Goal: Information Seeking & Learning: Learn about a topic

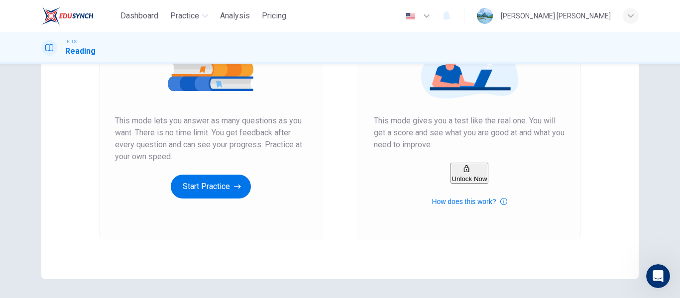
scroll to position [183, 0]
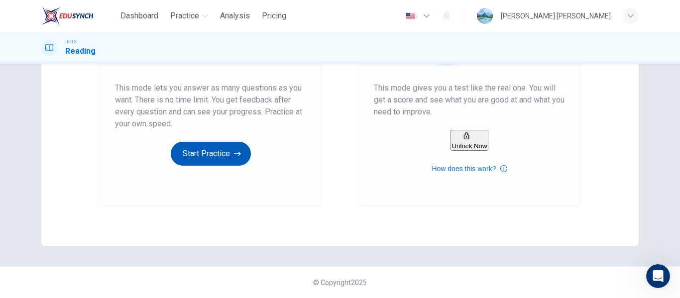
click at [224, 159] on button "Start Practice" at bounding box center [211, 154] width 80 height 24
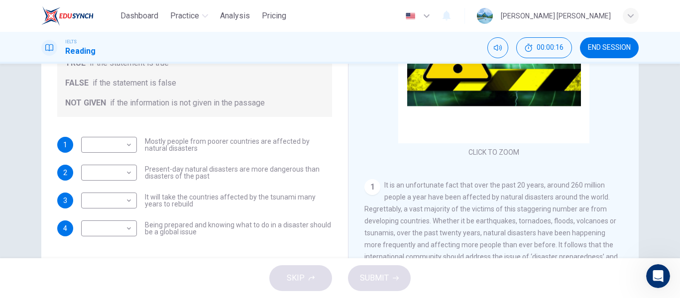
scroll to position [191, 0]
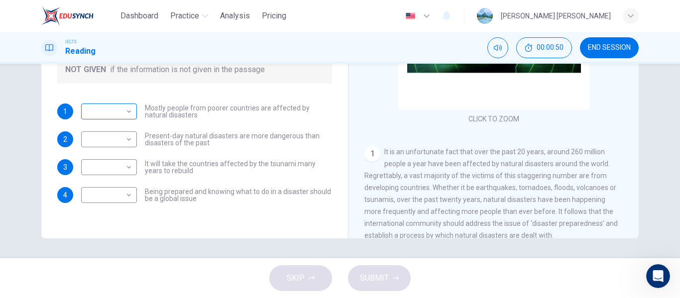
click at [123, 112] on body "Dashboard Practice Analysis Pricing English en ​ mariyam nadiya IELTS Reading 0…" at bounding box center [340, 149] width 680 height 298
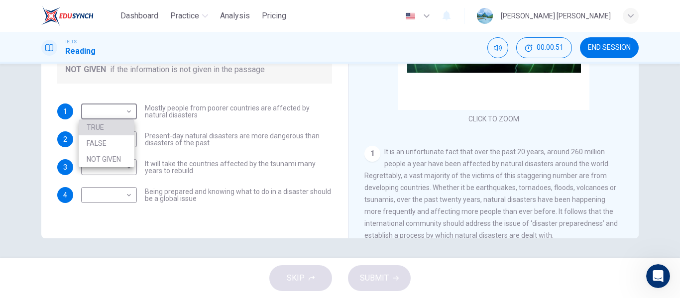
click at [119, 129] on li "TRUE" at bounding box center [107, 128] width 56 height 16
type input "TRUE"
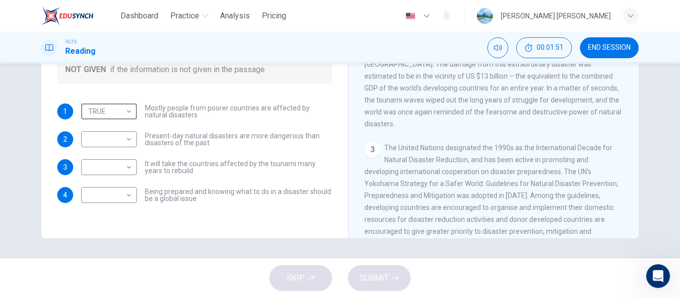
scroll to position [239, 0]
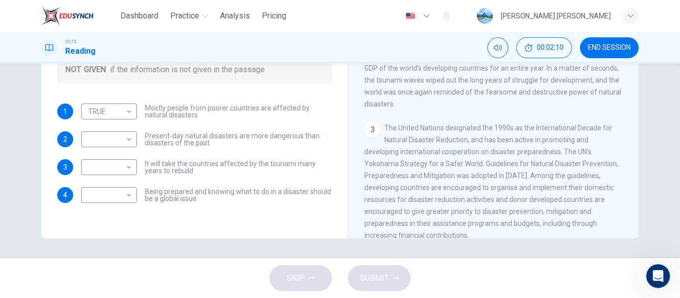
click at [634, 233] on div "Preparing for the Threat CLICK TO ZOOM Click to Zoom 1 It is an unfortunate fac…" at bounding box center [493, 73] width 291 height 362
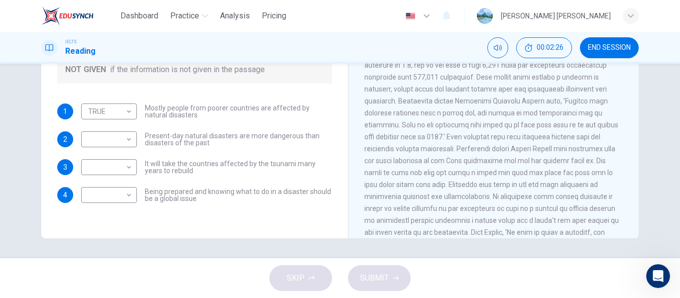
scroll to position [863, 0]
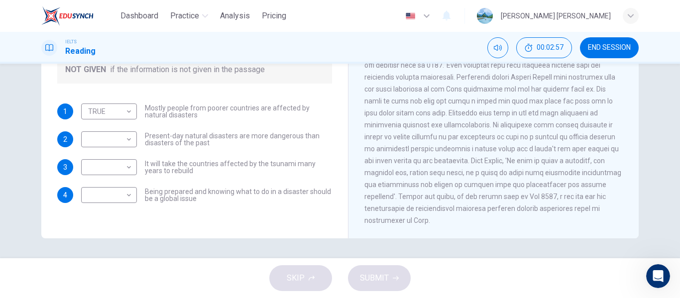
click at [619, 55] on button "END SESSION" at bounding box center [609, 47] width 59 height 21
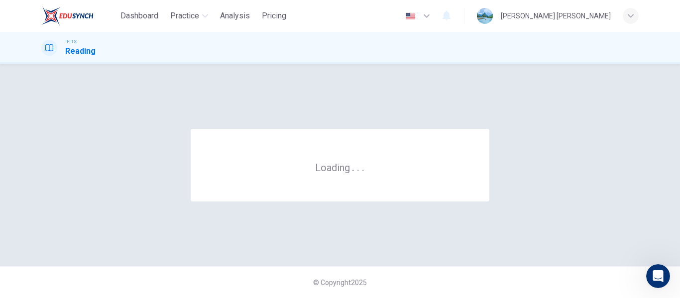
scroll to position [0, 0]
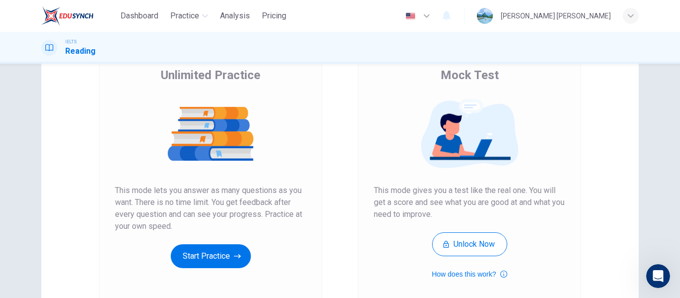
scroll to position [183, 0]
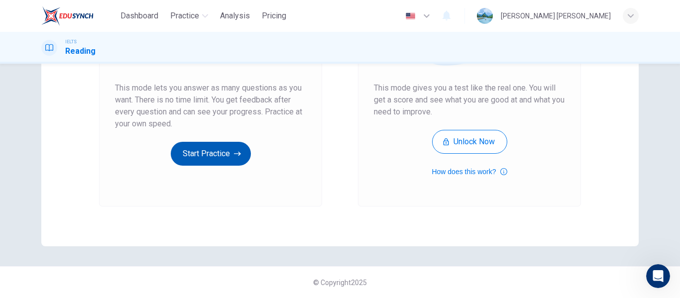
click at [211, 159] on button "Start Practice" at bounding box center [211, 154] width 80 height 24
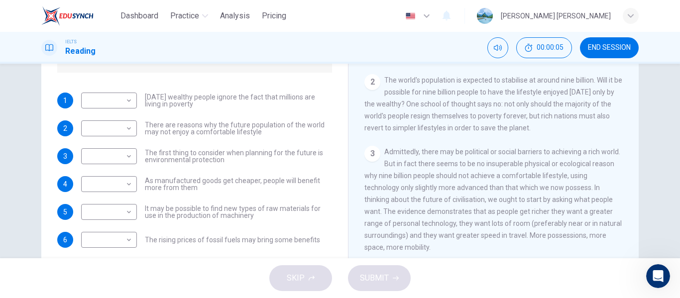
scroll to position [161, 0]
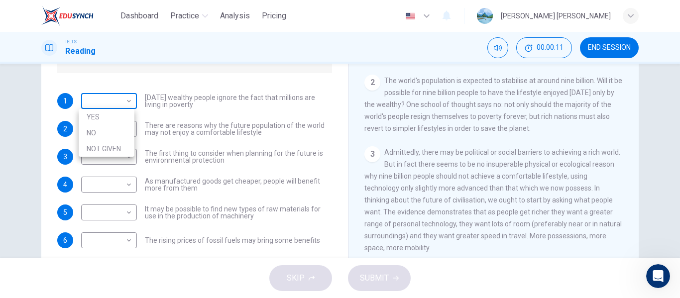
click at [125, 103] on body "Dashboard Practice Analysis Pricing English en ​ mariyam nadiya IELTS Reading 0…" at bounding box center [340, 149] width 680 height 298
click at [111, 117] on li "YES" at bounding box center [107, 117] width 56 height 16
type input "YES"
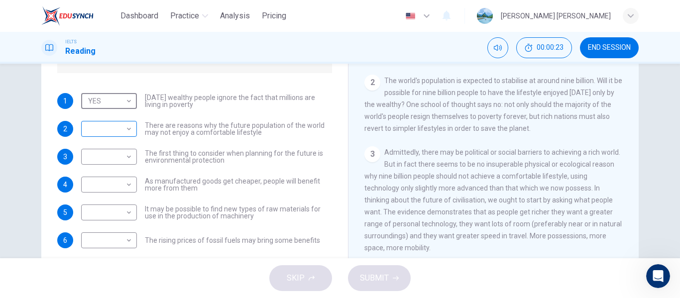
click at [133, 133] on div "​ ​" at bounding box center [109, 129] width 56 height 16
click at [127, 132] on body "Dashboard Practice Analysis Pricing English en ​ mariyam nadiya IELTS Reading 0…" at bounding box center [340, 149] width 680 height 298
click at [630, 93] on div at bounding box center [340, 149] width 680 height 298
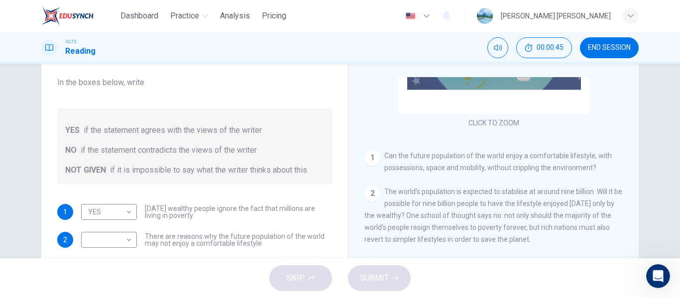
scroll to position [107, 0]
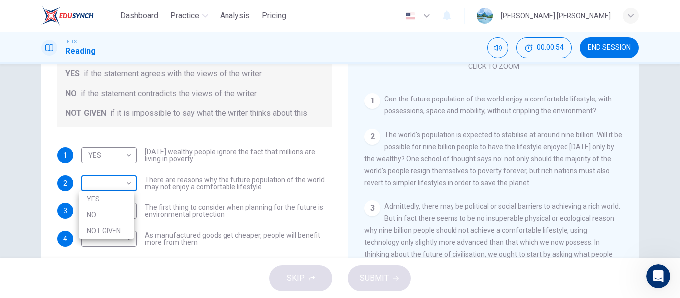
click at [127, 186] on body "Dashboard Practice Analysis Pricing English en ​ mariyam nadiya IELTS Reading 0…" at bounding box center [340, 149] width 680 height 298
click at [111, 214] on li "NO" at bounding box center [107, 215] width 56 height 16
type input "NO"
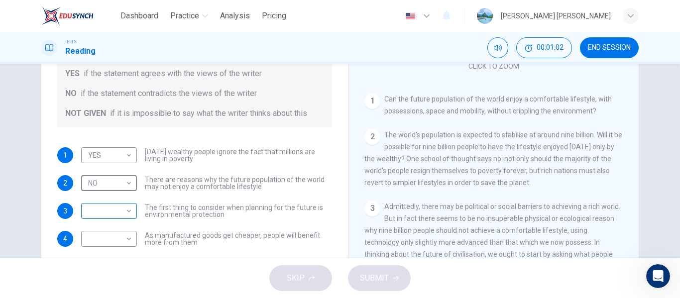
click at [124, 211] on body "Dashboard Practice Analysis Pricing English en ​ mariyam nadiya IELTS Reading 0…" at bounding box center [340, 149] width 680 height 298
click at [120, 254] on li "NOT GIVEN" at bounding box center [107, 259] width 56 height 16
type input "NOT GIVEN"
click at [124, 244] on body "Dashboard Practice Analysis Pricing English en ​ mariyam nadiya IELTS Reading 0…" at bounding box center [340, 149] width 680 height 298
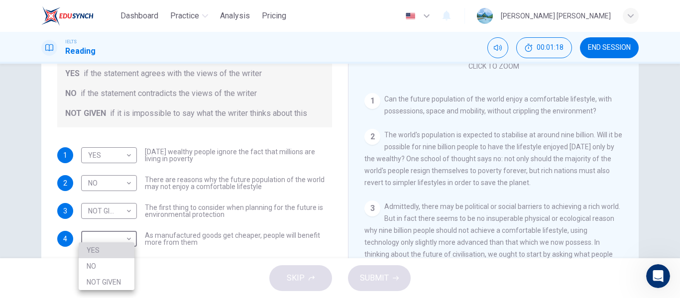
click at [86, 252] on li "YES" at bounding box center [107, 251] width 56 height 16
type input "YES"
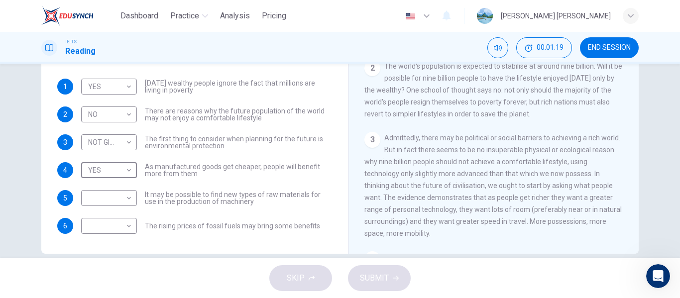
scroll to position [191, 0]
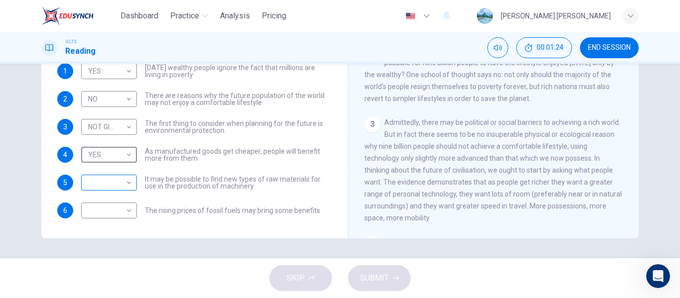
click at [122, 177] on body "Dashboard Practice Analysis Pricing English en ​ mariyam nadiya IELTS Reading 0…" at bounding box center [340, 149] width 680 height 298
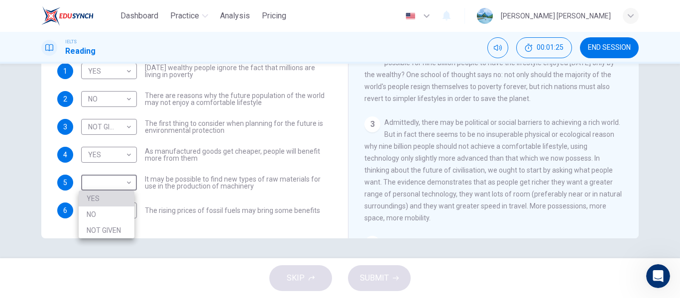
click at [105, 203] on li "YES" at bounding box center [107, 199] width 56 height 16
type input "YES"
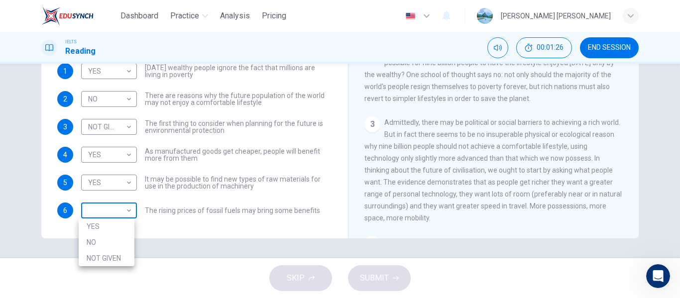
click at [129, 215] on body "Dashboard Practice Analysis Pricing English en ​ mariyam nadiya IELTS Reading 0…" at bounding box center [340, 149] width 680 height 298
click at [97, 244] on li "NO" at bounding box center [107, 243] width 56 height 16
type input "NO"
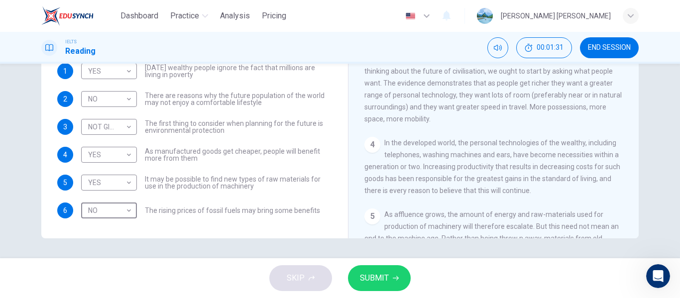
scroll to position [257, 0]
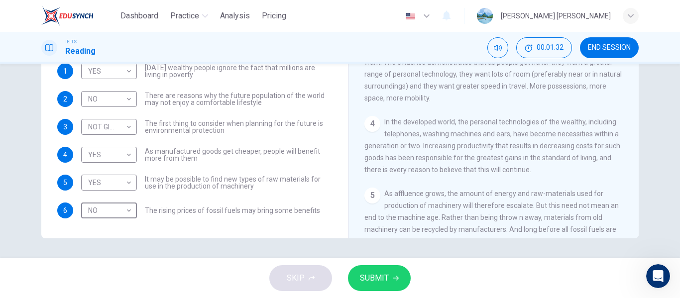
click at [391, 284] on button "SUBMIT" at bounding box center [379, 278] width 63 height 26
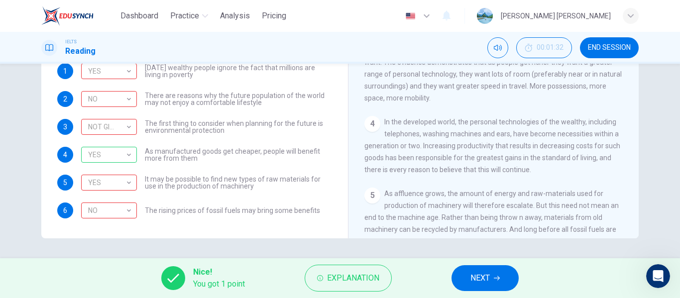
click at [495, 296] on div "Nice! You got 1 point Explanation NEXT" at bounding box center [340, 279] width 680 height 40
click at [491, 287] on button "NEXT" at bounding box center [485, 278] width 67 height 26
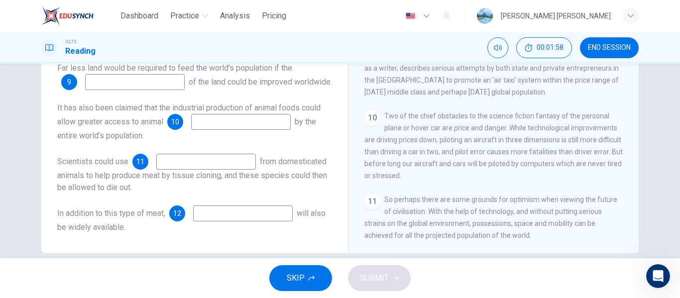
scroll to position [191, 0]
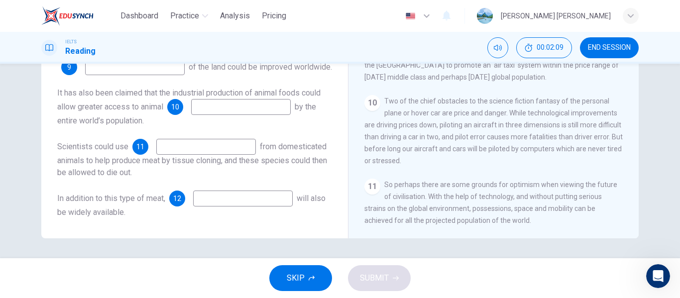
drag, startPoint x: 606, startPoint y: 51, endPoint x: 384, endPoint y: 48, distance: 222.2
click at [606, 51] on span "END SESSION" at bounding box center [609, 48] width 43 height 8
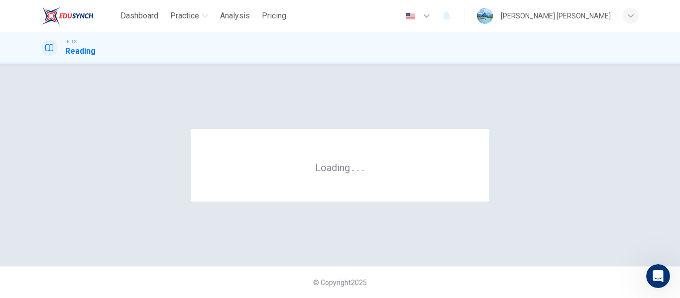
scroll to position [0, 0]
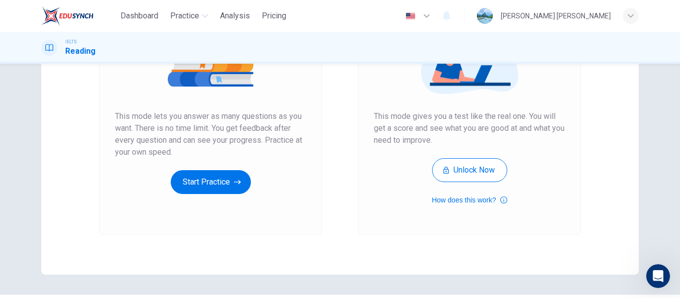
scroll to position [155, 0]
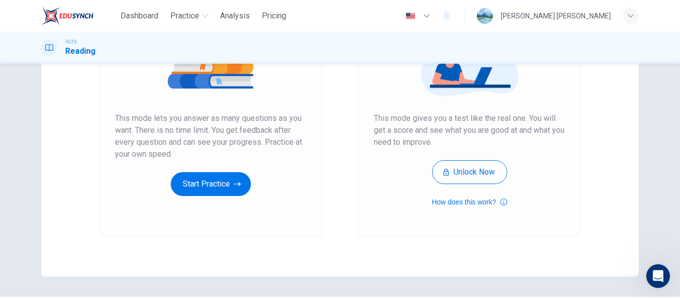
scroll to position [155, 0]
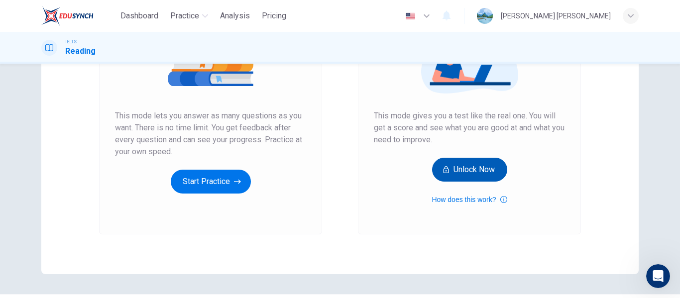
click at [458, 165] on button "Unlock Now" at bounding box center [469, 170] width 75 height 24
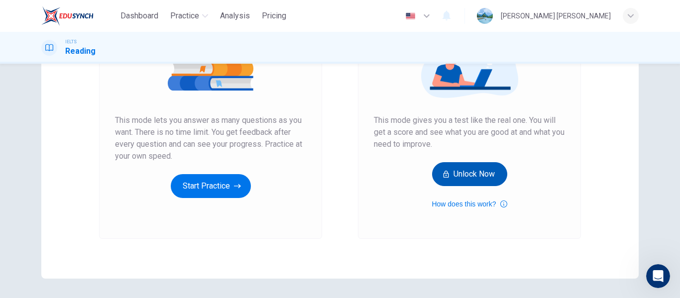
scroll to position [132, 0]
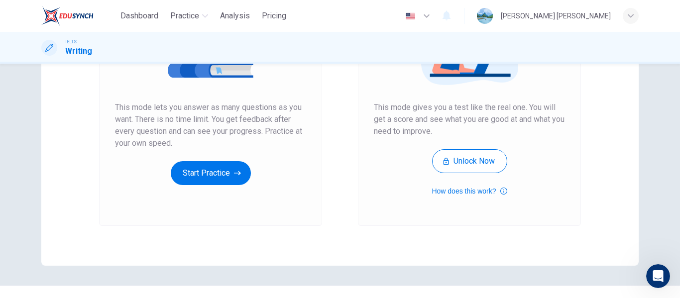
scroll to position [180, 0]
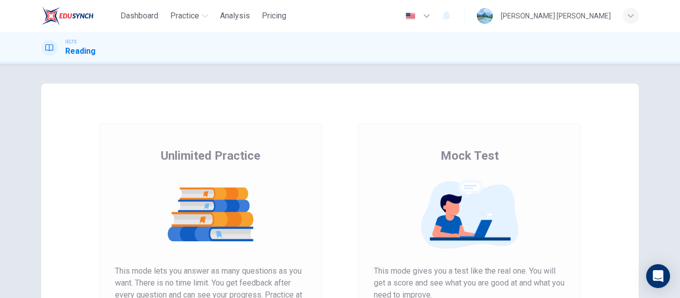
click at [674, 229] on div "Unlimited Practice Mock Test Unlimited Practice This mode lets you answer as ma…" at bounding box center [340, 181] width 680 height 235
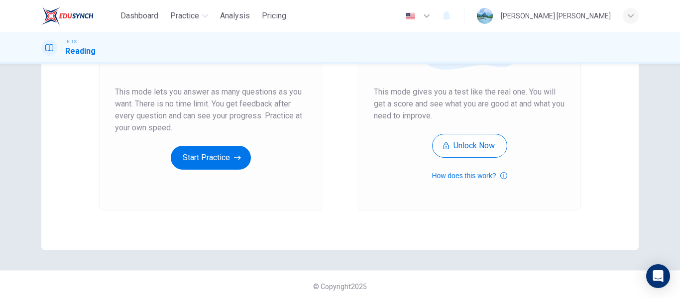
scroll to position [183, 0]
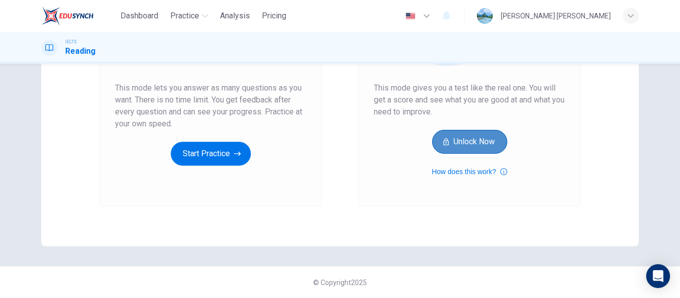
click at [488, 145] on button "Unlock Now" at bounding box center [469, 142] width 75 height 24
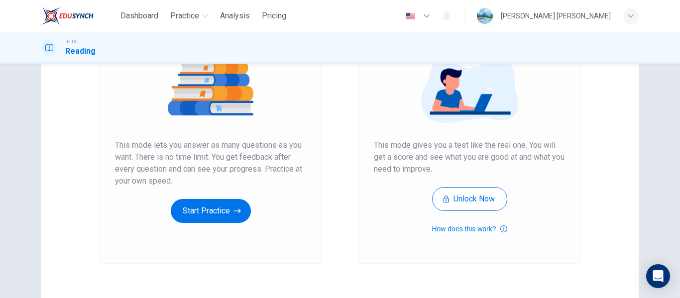
scroll to position [126, 0]
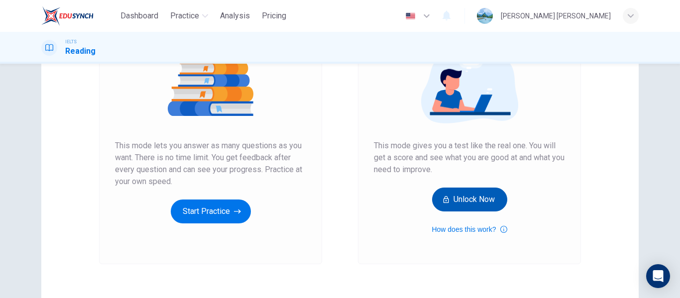
click at [459, 201] on button "Unlock Now" at bounding box center [469, 200] width 75 height 24
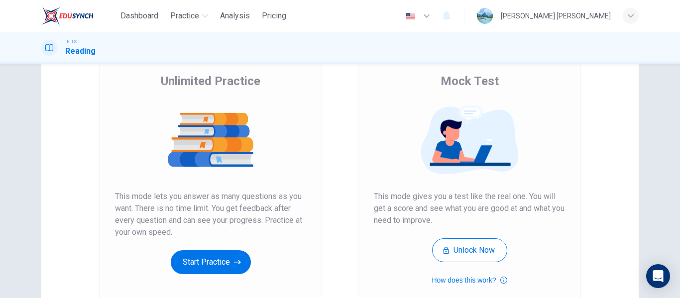
scroll to position [74, 0]
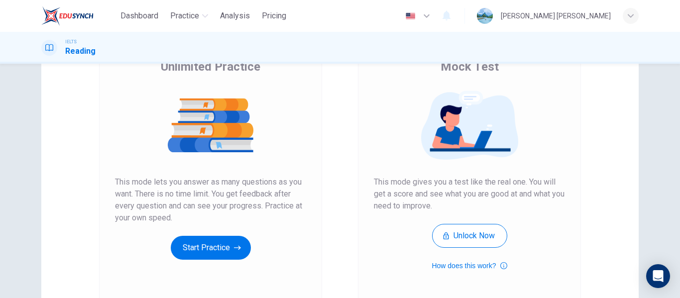
scroll to position [183, 0]
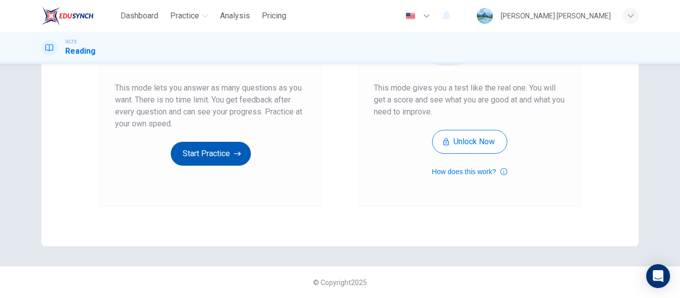
click at [210, 154] on button "Start Practice" at bounding box center [211, 154] width 80 height 24
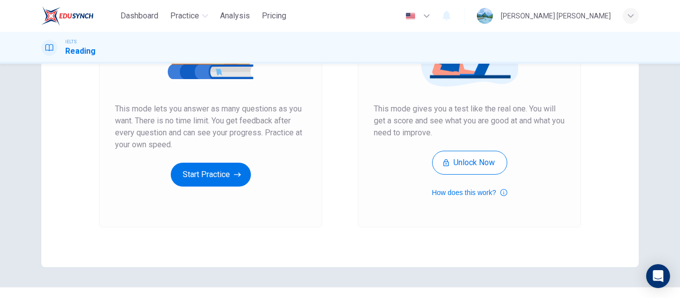
scroll to position [183, 0]
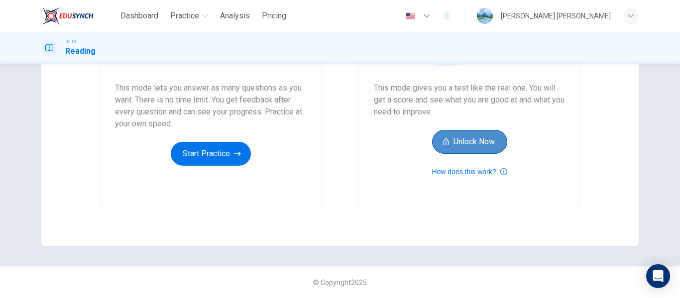
click at [444, 141] on icon "button" at bounding box center [445, 141] width 5 height 7
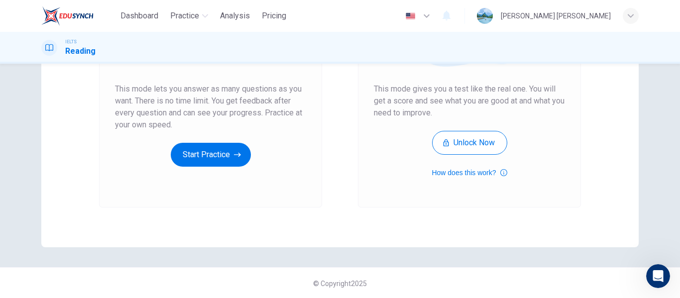
scroll to position [183, 0]
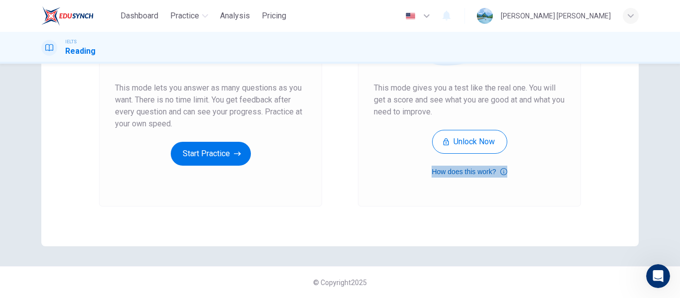
click at [501, 173] on icon "button" at bounding box center [504, 172] width 7 height 12
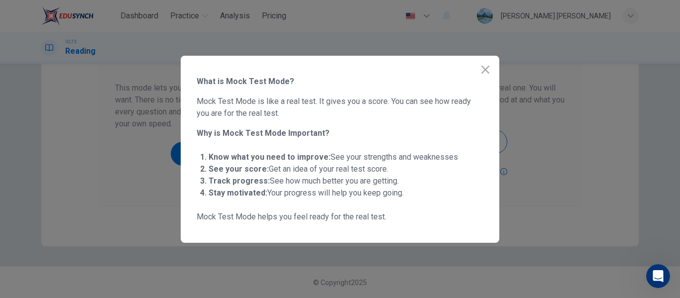
click at [487, 69] on icon "button" at bounding box center [486, 70] width 8 height 8
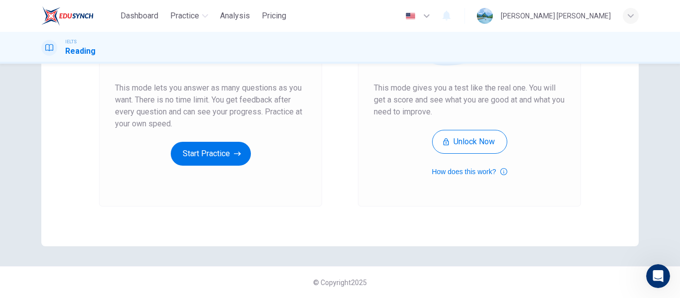
scroll to position [0, 0]
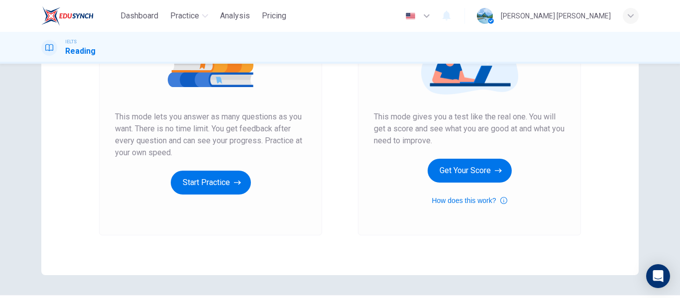
scroll to position [155, 0]
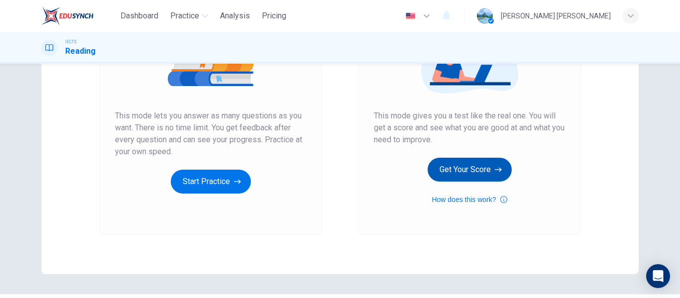
click at [485, 172] on button "Get Your Score" at bounding box center [470, 170] width 84 height 24
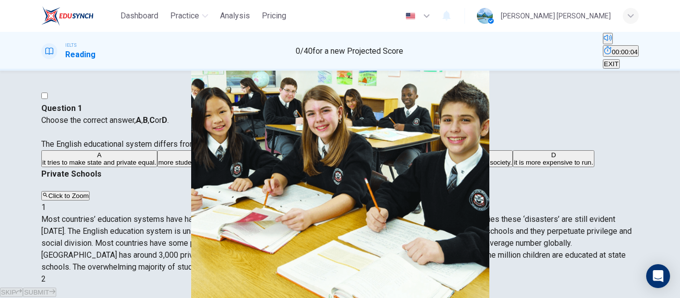
scroll to position [59, 0]
click at [90, 191] on button "Click to Zoom" at bounding box center [65, 195] width 48 height 9
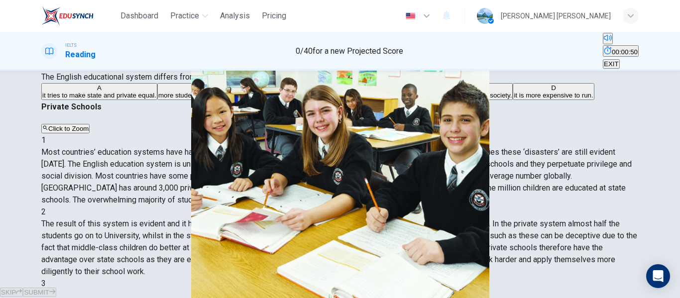
scroll to position [171, 0]
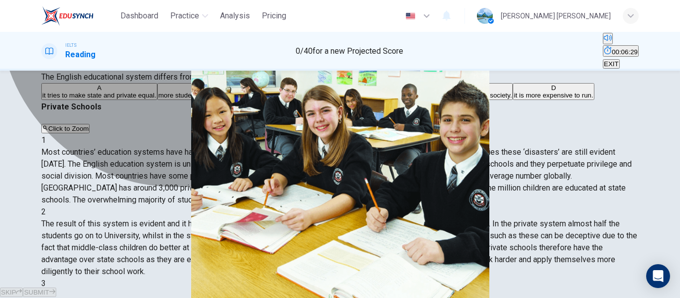
click at [354, 99] on span "it contributes to creating a class system within society." at bounding box center [433, 95] width 158 height 7
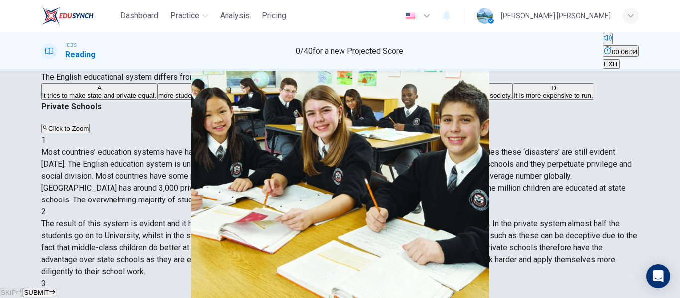
click at [49, 289] on span "SUBMIT" at bounding box center [36, 292] width 25 height 7
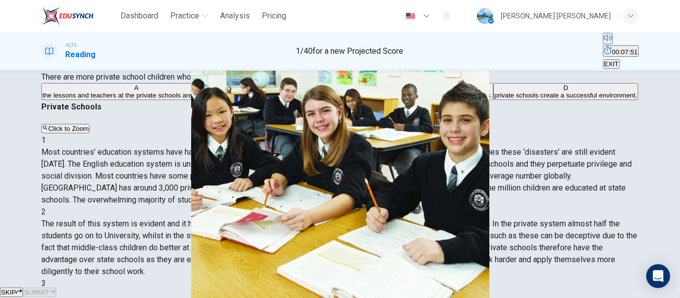
scroll to position [318, 0]
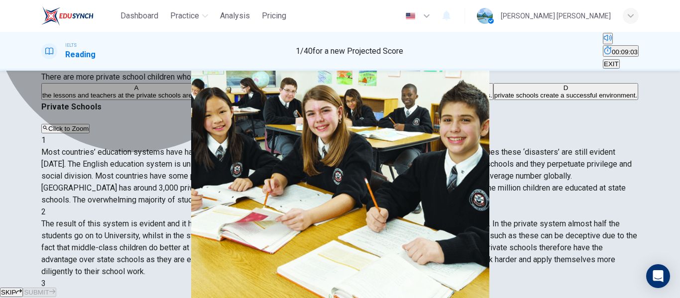
click at [495, 99] on span "private schools create a successful environment." at bounding box center [566, 95] width 143 height 7
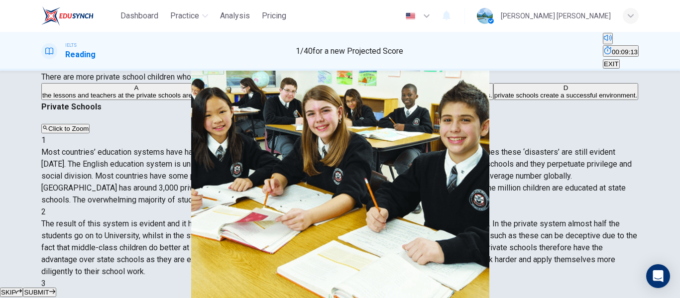
click at [49, 289] on span "SUBMIT" at bounding box center [36, 292] width 25 height 7
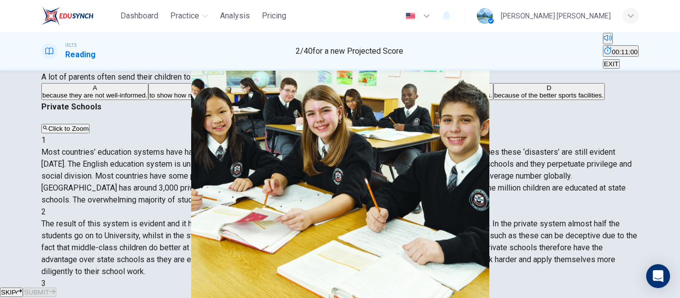
scroll to position [475, 0]
click at [305, 99] on span "to increase their chances of succeeding in the university exams." at bounding box center [399, 95] width 188 height 7
click at [49, 289] on span "SUBMIT" at bounding box center [36, 292] width 25 height 7
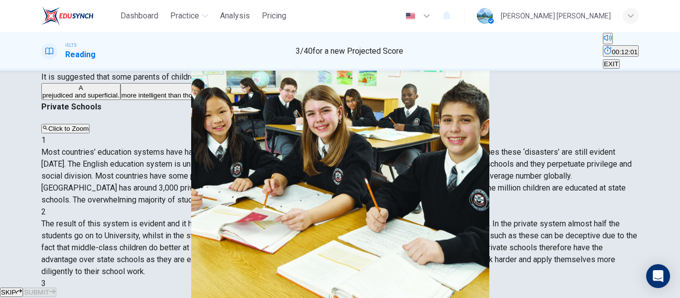
scroll to position [597, 0]
click at [120, 99] on span "prejudiced and superficial." at bounding box center [80, 95] width 77 height 7
click at [49, 289] on span "SUBMIT" at bounding box center [36, 292] width 25 height 7
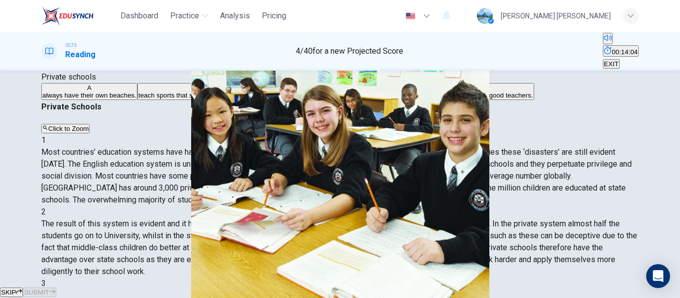
scroll to position [639, 0]
click at [136, 99] on span "always have their own beaches." at bounding box center [89, 95] width 94 height 7
click at [49, 289] on span "SUBMIT" at bounding box center [36, 292] width 25 height 7
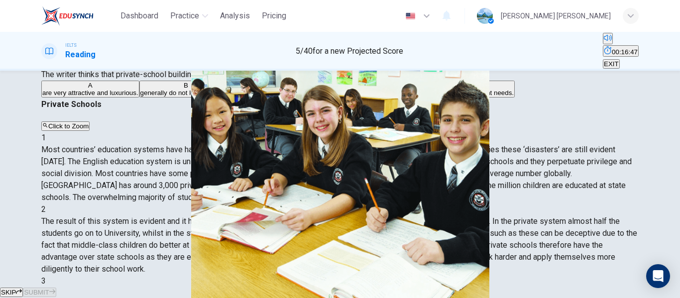
scroll to position [68, 0]
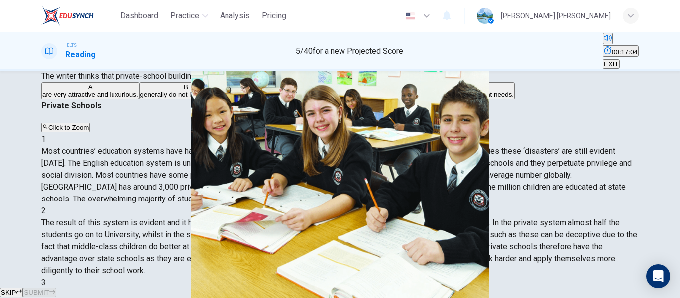
click at [107, 98] on span "are very attractive and luxurious." at bounding box center [90, 94] width 96 height 7
click at [49, 289] on span "SUBMIT" at bounding box center [36, 292] width 25 height 7
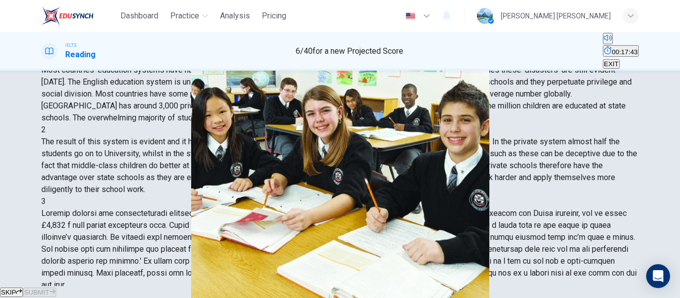
scroll to position [174, 0]
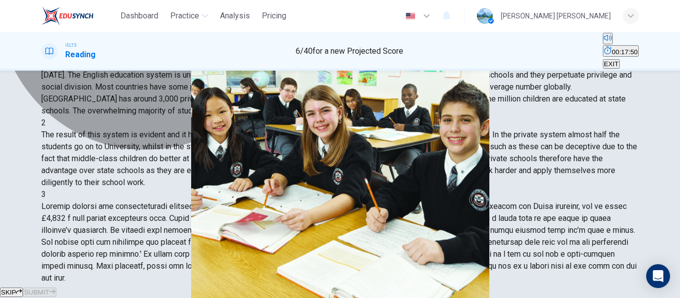
click at [201, 11] on button "C There is little difference between private and state schools." at bounding box center [128, 2] width 174 height 17
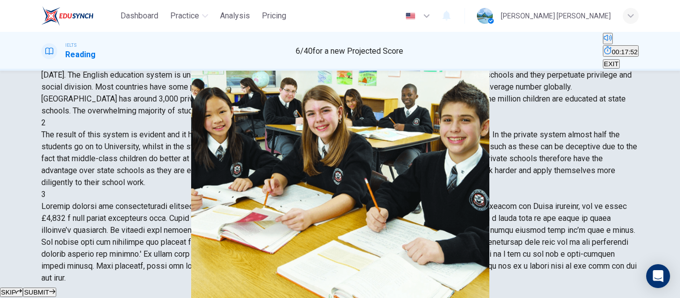
click at [49, 289] on span "SUBMIT" at bounding box center [36, 292] width 25 height 7
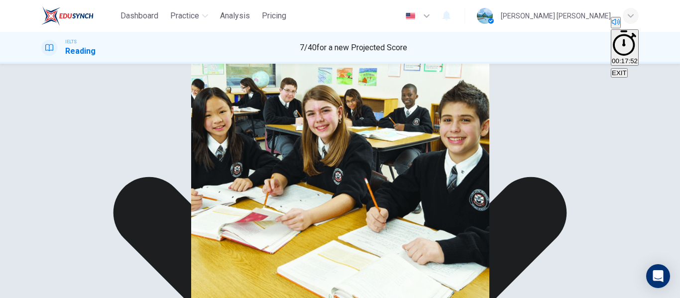
scroll to position [123, 0]
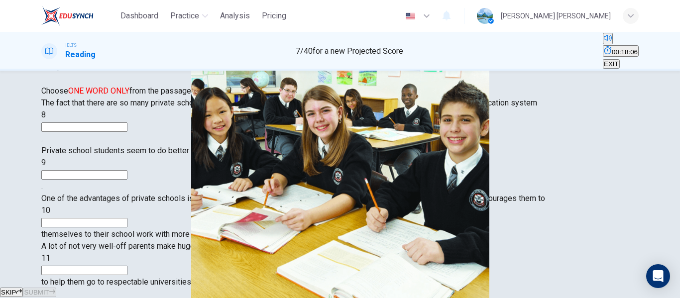
scroll to position [152, 0]
click at [112, 132] on input at bounding box center [84, 127] width 86 height 9
type input "is unique"
click at [128, 180] on input at bounding box center [84, 174] width 86 height 9
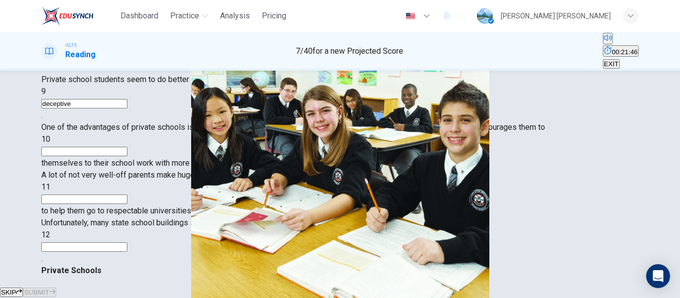
scroll to position [125, 0]
type input "deceptive"
click at [128, 156] on input at bounding box center [84, 150] width 86 height 9
type input "work harder"
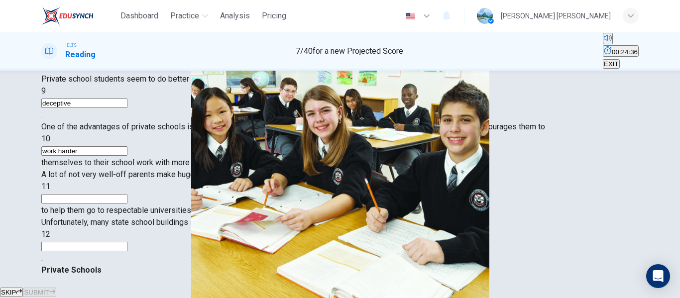
click at [128, 204] on input at bounding box center [84, 198] width 86 height 9
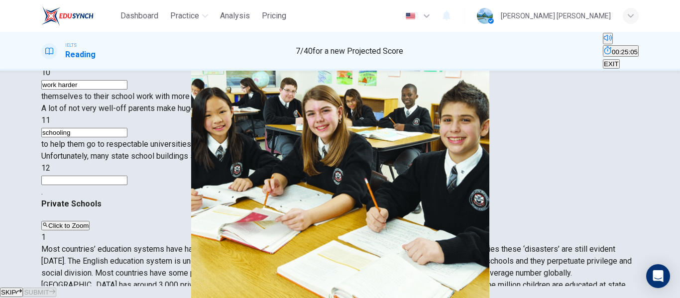
scroll to position [639, 0]
type input "schooling"
click at [128, 185] on input at bounding box center [84, 180] width 86 height 9
type input "shed"
click at [49, 289] on span "SUBMIT" at bounding box center [36, 292] width 25 height 7
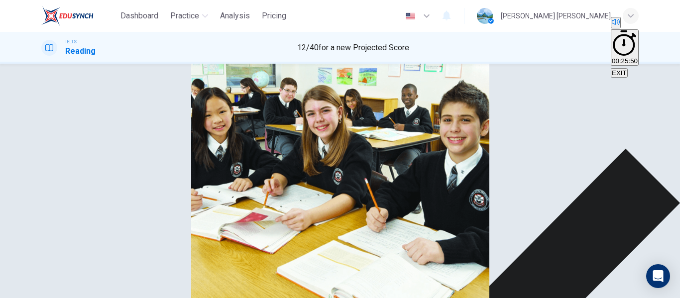
scroll to position [110, 0]
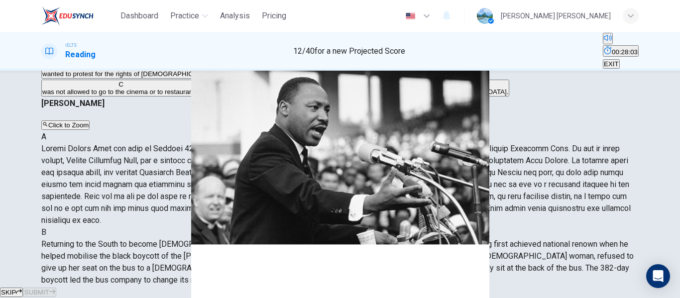
scroll to position [200, 0]
click at [454, 145] on span at bounding box center [336, 184] width 590 height 81
click at [188, 78] on span "wanted to protest for the rights of black people." at bounding box center [140, 73] width 197 height 7
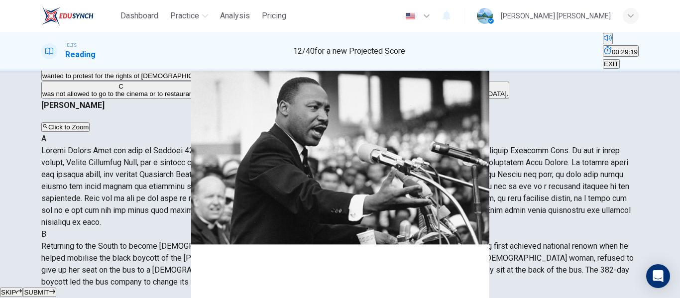
scroll to position [89, 0]
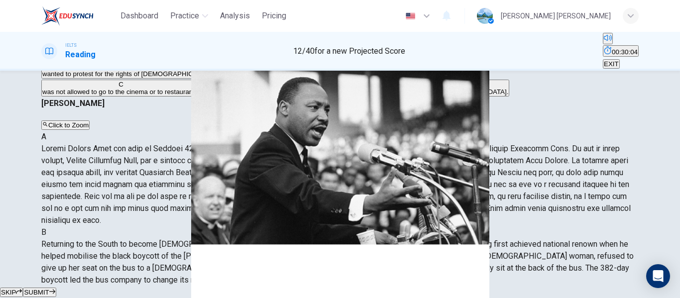
click at [121, 96] on span "was not allowed to go to the cinema or to restaurants." at bounding box center [120, 91] width 157 height 7
click at [49, 289] on span "SUBMIT" at bounding box center [36, 292] width 25 height 7
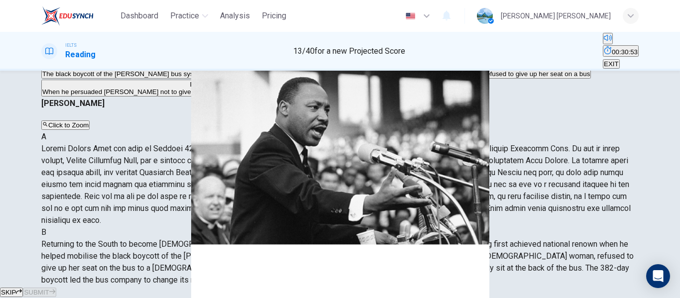
scroll to position [354, 0]
click at [106, 78] on span "The black boycott of the Montgomery bus system" at bounding box center [123, 73] width 162 height 7
click at [49, 289] on span "SUBMIT" at bounding box center [36, 292] width 25 height 7
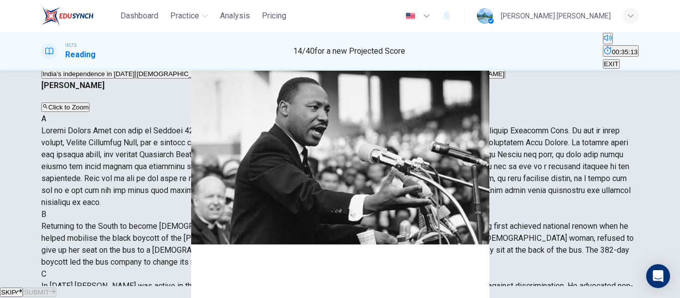
scroll to position [414, 0]
click at [402, 78] on span "The methods of Gandhi" at bounding box center [453, 73] width 103 height 7
click at [49, 289] on span "SUBMIT" at bounding box center [36, 292] width 25 height 7
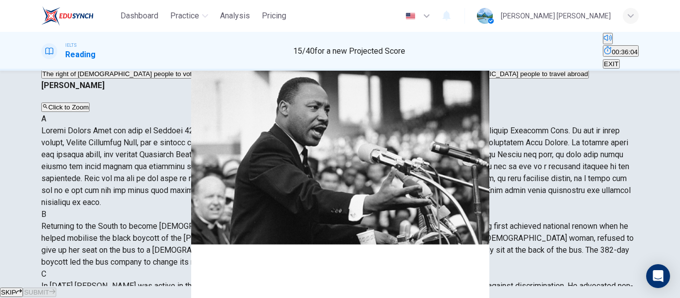
scroll to position [516, 0]
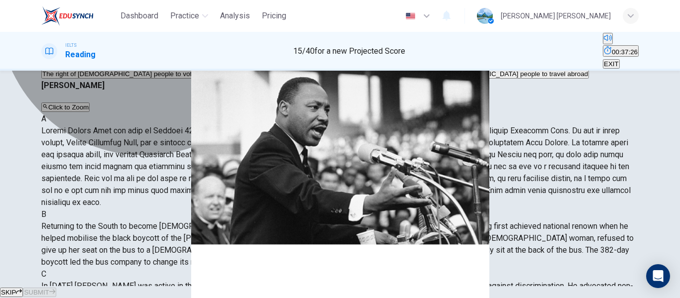
click at [197, 79] on button "A The right of black people to vote" at bounding box center [118, 70] width 155 height 17
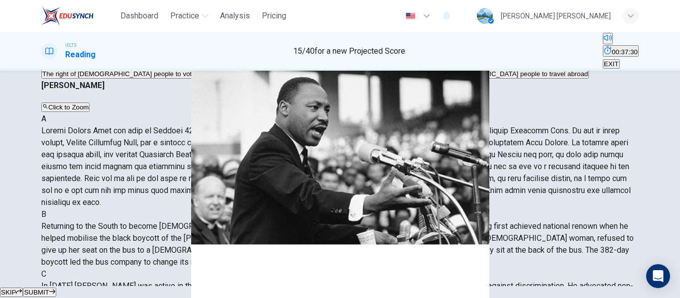
click at [56, 288] on button "SUBMIT" at bounding box center [39, 292] width 33 height 9
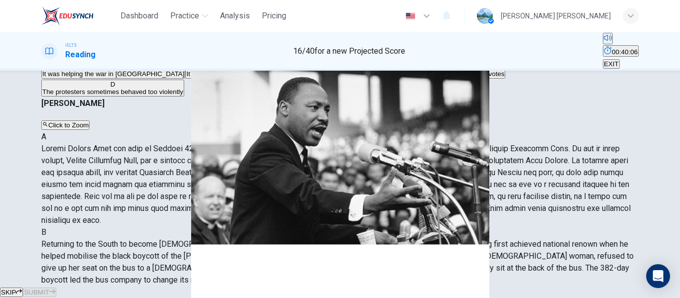
scroll to position [639, 0]
click at [184, 78] on span "It was helping the war in Vietnam" at bounding box center [113, 73] width 142 height 7
click at [56, 288] on button "SUBMIT" at bounding box center [39, 292] width 33 height 9
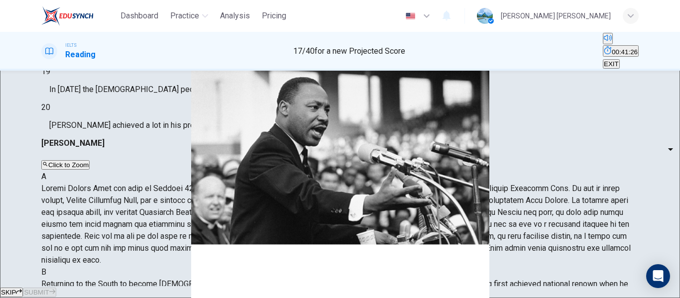
scroll to position [228, 0]
click at [130, 147] on body "Dashboard Practice Analysis Pricing English en ​ mariyam nadiya IELTS Reading 1…" at bounding box center [340, 149] width 680 height 298
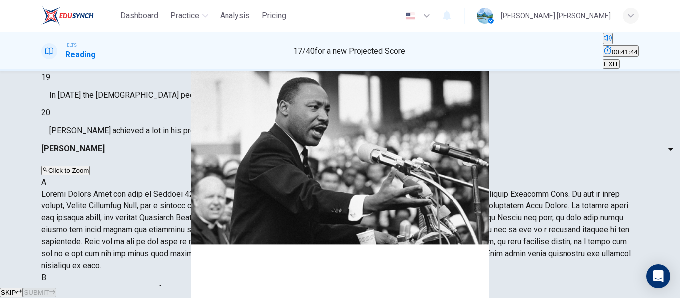
type input "YES"
click at [128, 178] on body "Dashboard Practice Analysis Pricing English en ​ mariyam nadiya IELTS Reading 1…" at bounding box center [340, 149] width 680 height 298
type input "NO"
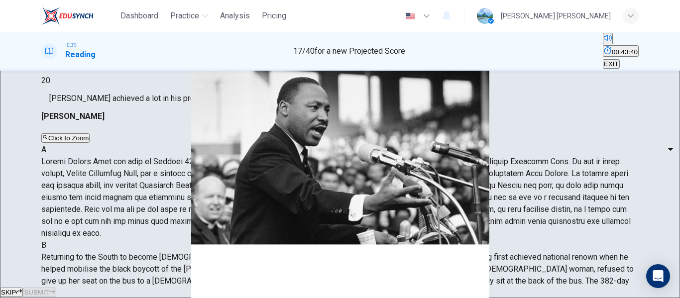
scroll to position [540, 0]
click at [113, 168] on body "Dashboard Practice Analysis Pricing English en ​ mariyam nadiya IELTS Reading 1…" at bounding box center [340, 149] width 680 height 298
type input "YES"
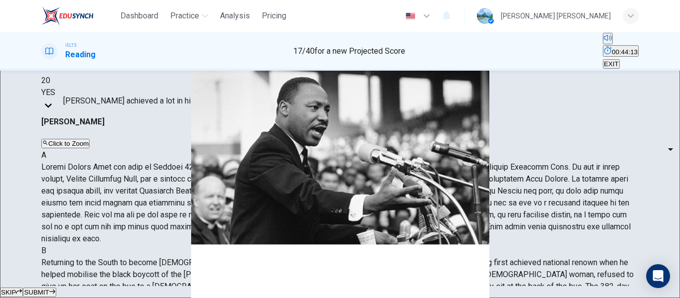
click at [56, 288] on button "SUBMIT" at bounding box center [39, 292] width 33 height 9
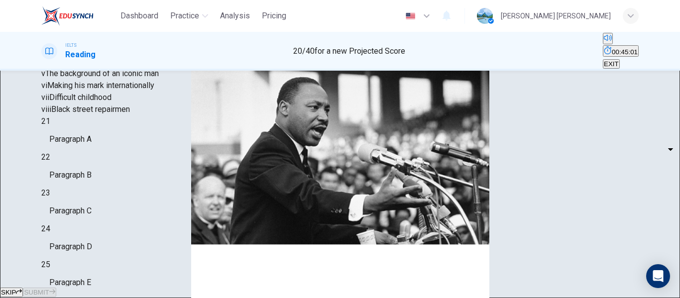
scroll to position [133, 0]
click at [130, 136] on body "Dashboard Practice Analysis Pricing English en ​ mariyam nadiya IELTS Reading 2…" at bounding box center [340, 149] width 680 height 298
click at [258, 298] on div at bounding box center [340, 298] width 680 height 0
click at [127, 128] on body "Dashboard Practice Analysis Pricing English en ​ mariyam nadiya IELTS Reading 2…" at bounding box center [340, 149] width 680 height 298
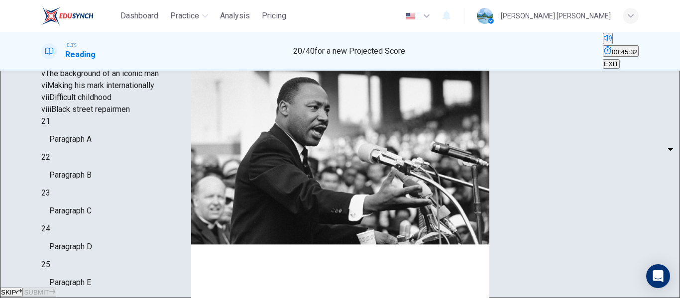
type input "v"
click at [92, 241] on span "Paragraph D" at bounding box center [70, 247] width 43 height 12
click at [129, 224] on body "Dashboard Practice Analysis Pricing English en ​ mariyam nadiya IELTS Reading 2…" at bounding box center [340, 149] width 680 height 298
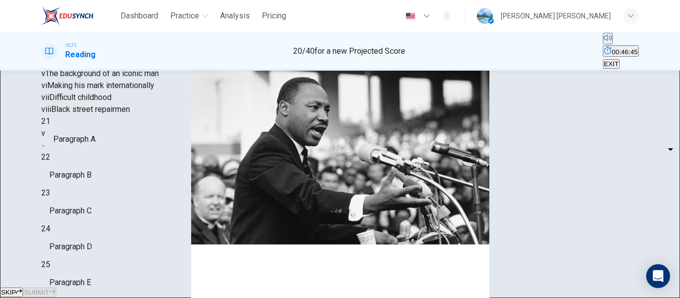
type input "i"
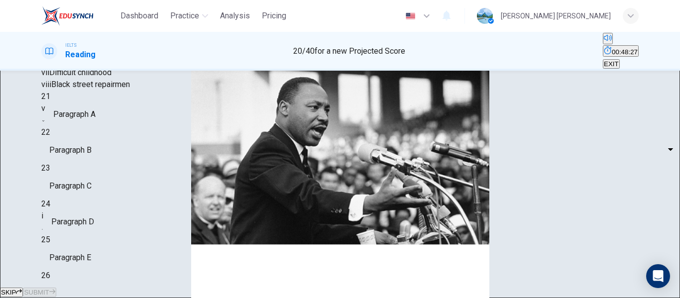
scroll to position [176, 0]
click at [129, 129] on body "Dashboard Practice Analysis Pricing English en ​ mariyam nadiya IELTS Reading 2…" at bounding box center [340, 149] width 680 height 298
type input "iv"
click at [127, 184] on body "Dashboard Practice Analysis Pricing English en ​ mariyam nadiya IELTS Reading 2…" at bounding box center [340, 149] width 680 height 298
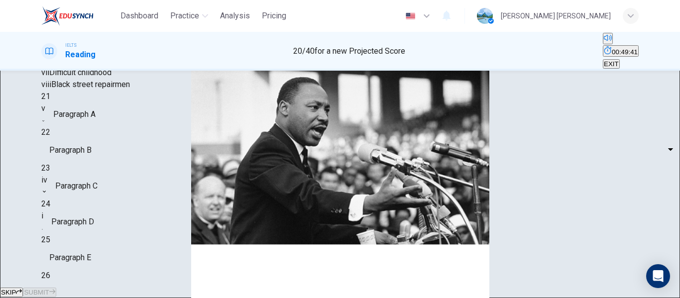
type input "iv"
click at [129, 126] on body "Dashboard Practice Analysis Pricing English en ​ mariyam nadiya IELTS Reading 2…" at bounding box center [340, 149] width 680 height 298
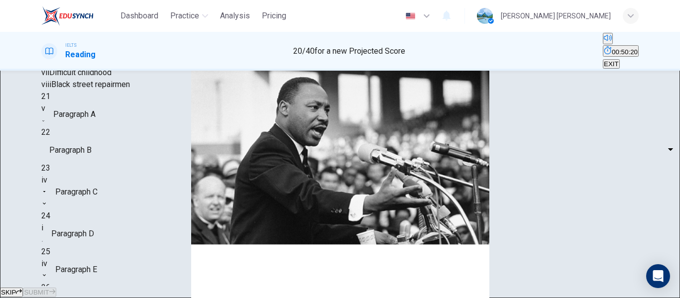
type input "ii"
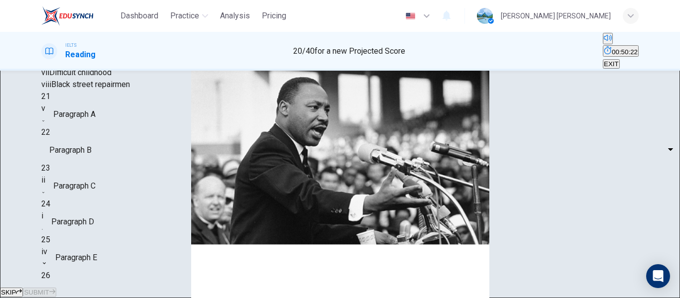
click at [125, 98] on body "Dashboard Practice Analysis Pricing English en ​ mariyam nadiya IELTS Reading 2…" at bounding box center [340, 149] width 680 height 298
click at [269, 298] on div at bounding box center [340, 298] width 680 height 0
click at [127, 97] on body "Dashboard Practice Analysis Pricing English en ​ mariyam nadiya IELTS Reading 2…" at bounding box center [340, 149] width 680 height 298
click at [265, 298] on div at bounding box center [340, 298] width 680 height 0
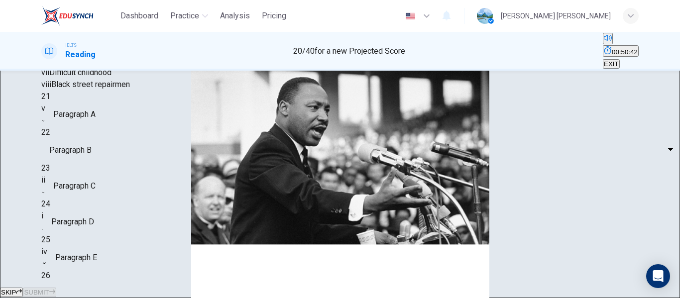
scroll to position [112, 0]
click at [128, 161] on body "Dashboard Practice Analysis Pricing English en ​ mariyam nadiya IELTS Reading 2…" at bounding box center [340, 149] width 680 height 298
type input "iii"
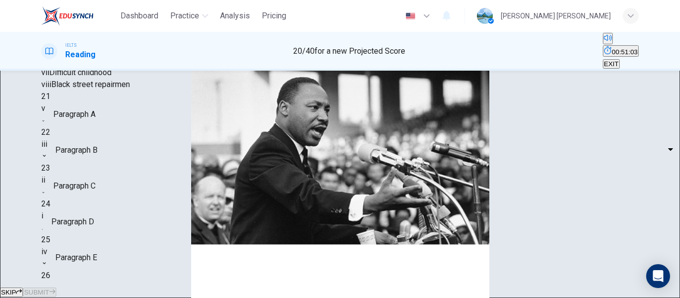
click at [123, 210] on body "Dashboard Practice Analysis Pricing English en ​ mariyam nadiya IELTS Reading 2…" at bounding box center [340, 149] width 680 height 298
type input "vi"
click at [55, 289] on icon "button" at bounding box center [52, 292] width 6 height 6
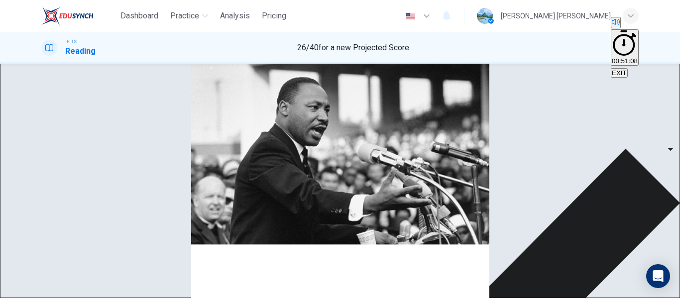
scroll to position [111, 0]
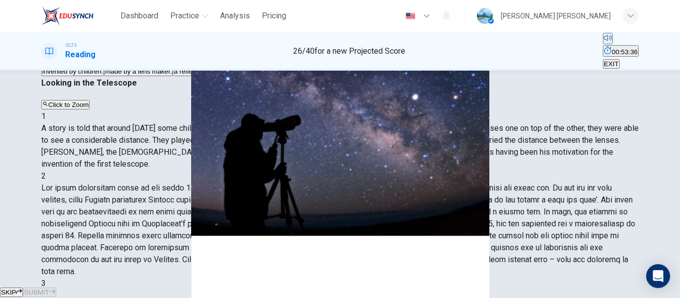
scroll to position [93, 0]
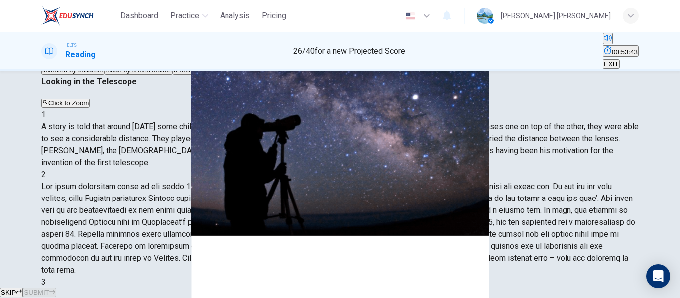
click at [104, 75] on button "A invented by children." at bounding box center [72, 66] width 63 height 17
click at [49, 289] on span "SUBMIT" at bounding box center [36, 292] width 25 height 7
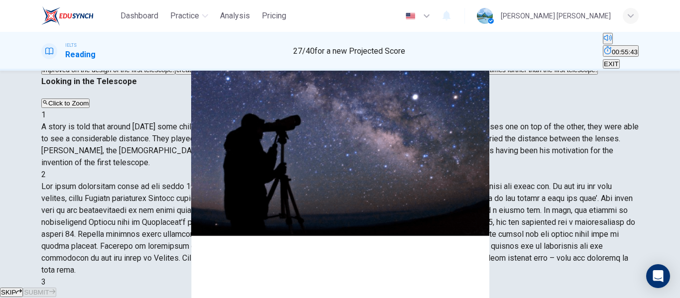
scroll to position [286, 0]
click at [285, 74] on span "took 24 hours to make a reflective telescope." at bounding box center [351, 69] width 132 height 7
click at [49, 289] on span "SUBMIT" at bounding box center [36, 292] width 25 height 7
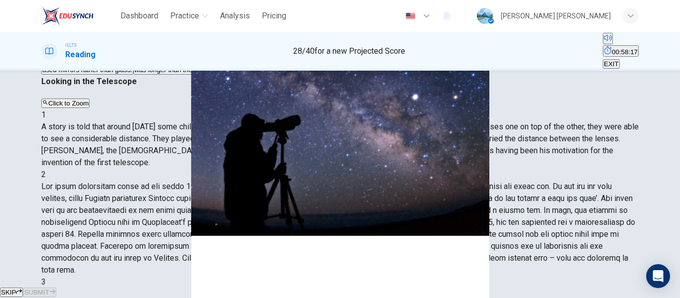
scroll to position [269, 0]
click at [239, 74] on span "used better lens positioning and quality." at bounding box center [297, 69] width 116 height 7
click at [56, 288] on button "SUBMIT" at bounding box center [39, 292] width 33 height 9
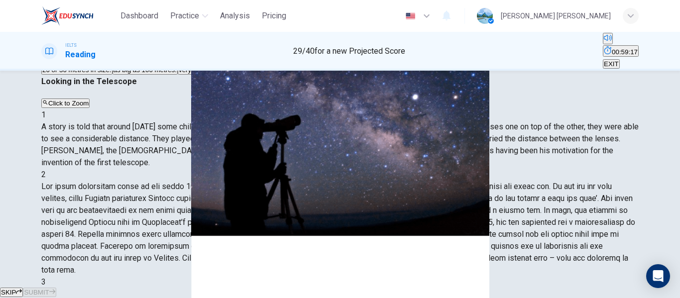
scroll to position [475, 0]
click at [668, 272] on div "Open Intercom Messenger" at bounding box center [659, 277] width 26 height 26
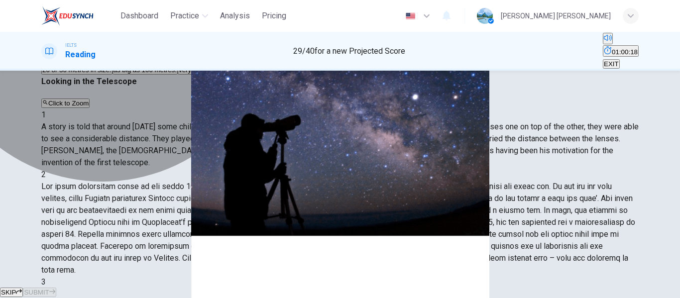
click at [112, 74] on span "20 or 30 metres in size." at bounding box center [76, 69] width 69 height 7
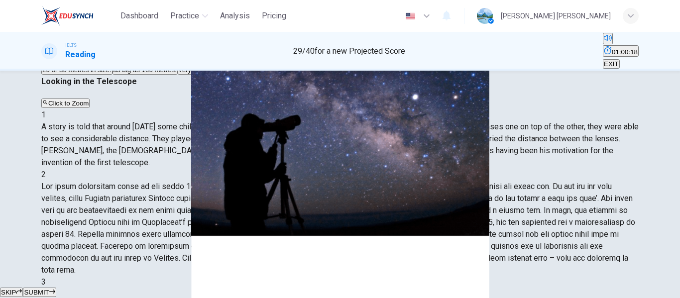
click at [56, 288] on button "SUBMIT" at bounding box center [39, 292] width 33 height 9
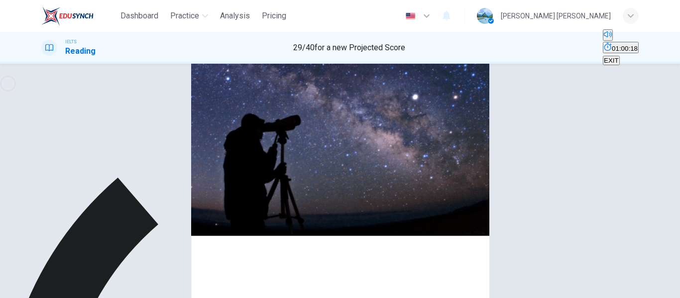
click at [129, 67] on span "as big as 100 metres." at bounding box center [145, 62] width 63 height 7
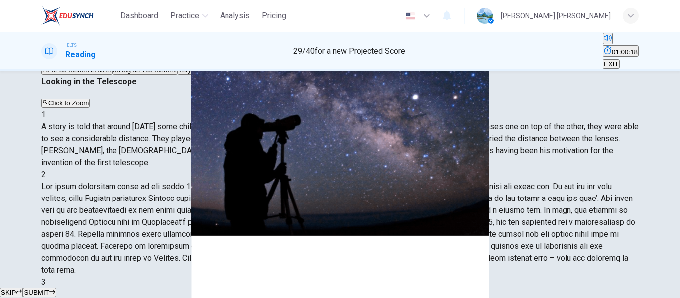
click at [179, 74] on span "very costly items." at bounding box center [204, 69] width 51 height 7
click at [49, 289] on span "SUBMIT" at bounding box center [36, 292] width 25 height 7
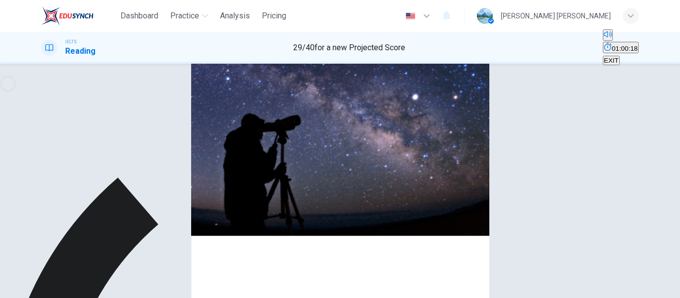
click at [178, 68] on button "C very costly items." at bounding box center [204, 59] width 53 height 17
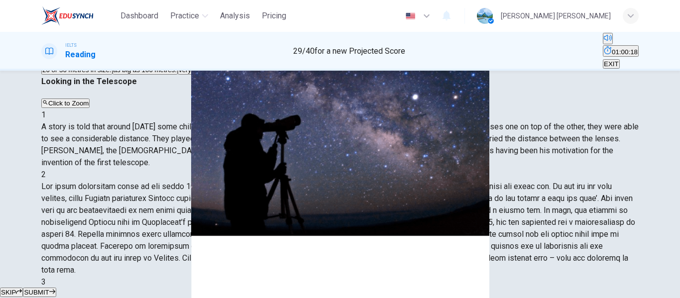
click at [56, 288] on button "SUBMIT" at bounding box center [39, 292] width 33 height 9
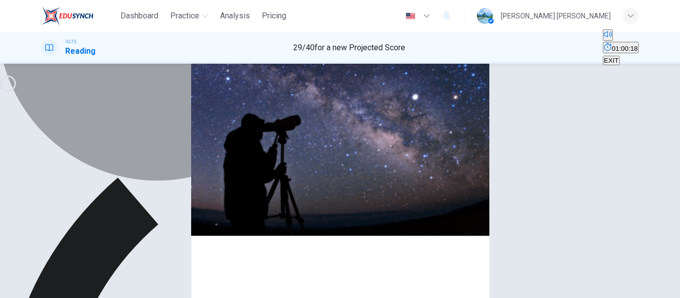
drag, startPoint x: 213, startPoint y: 95, endPoint x: 304, endPoint y: 298, distance: 222.7
click at [213, 68] on button "C very costly items." at bounding box center [204, 59] width 53 height 17
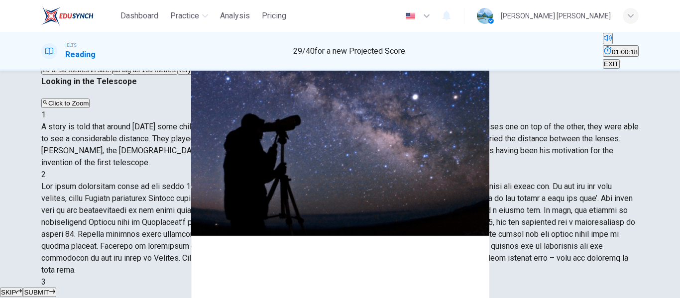
click at [49, 289] on span "SUBMIT" at bounding box center [36, 292] width 25 height 7
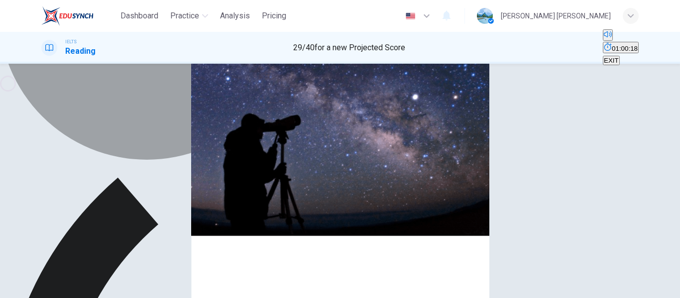
click at [202, 68] on button "C very costly items." at bounding box center [204, 59] width 53 height 17
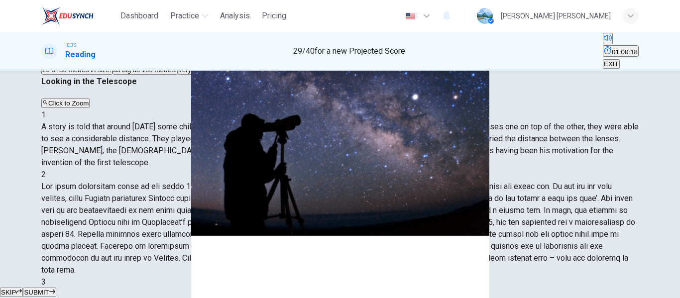
click at [23, 288] on button "SKIP" at bounding box center [11, 292] width 23 height 9
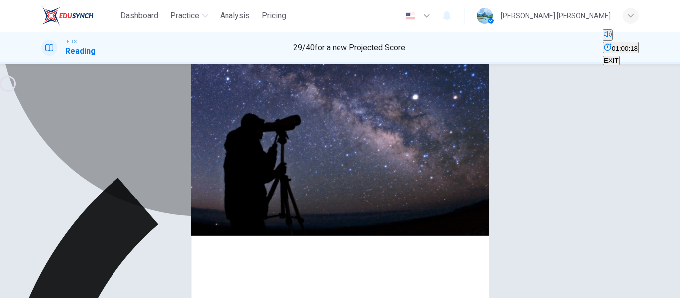
click at [231, 68] on button "C very costly items." at bounding box center [204, 59] width 53 height 17
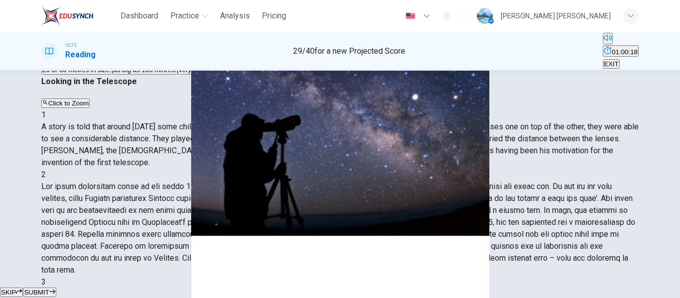
click at [56, 288] on button "SUBMIT" at bounding box center [39, 292] width 33 height 9
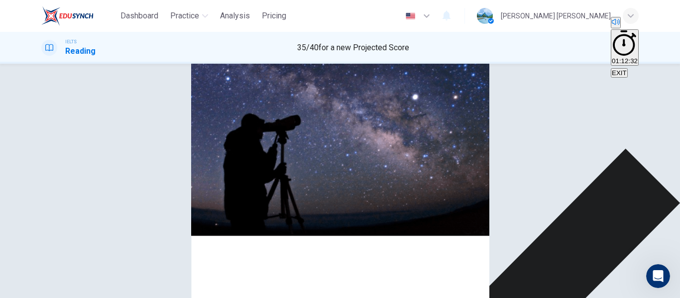
scroll to position [165, 0]
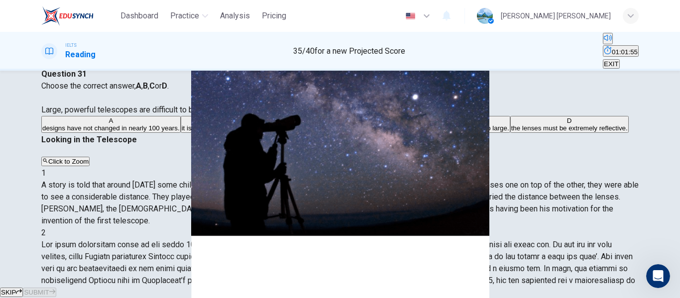
scroll to position [598, 0]
click at [132, 132] on span "designs have not changed in nearly 100 years." at bounding box center [110, 128] width 137 height 7
click at [56, 288] on button "SUBMIT" at bounding box center [39, 292] width 33 height 9
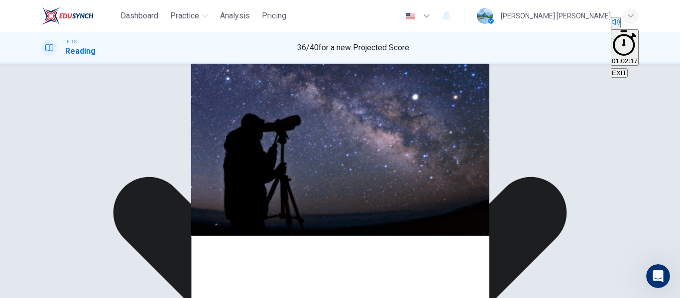
scroll to position [130, 0]
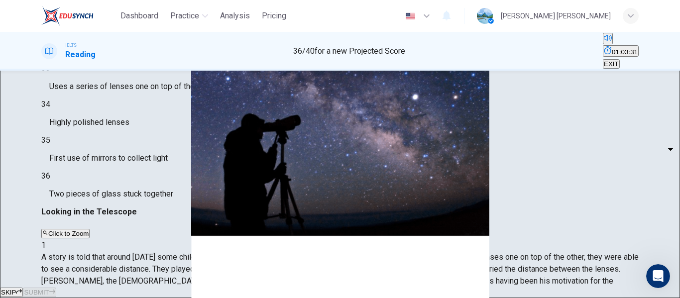
scroll to position [167, 0]
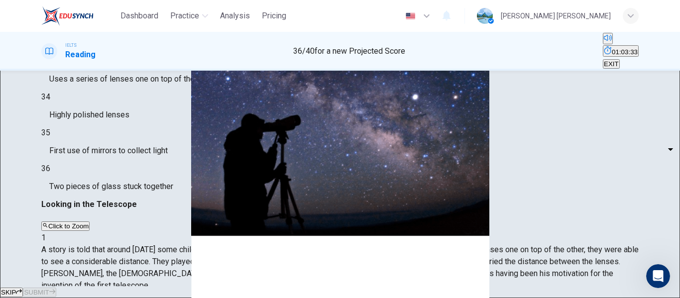
click at [125, 127] on body "Dashboard Practice Analysis Pricing English en ​ mariyam nadiya IELTS Reading 3…" at bounding box center [340, 149] width 680 height 298
click at [287, 298] on div at bounding box center [340, 298] width 680 height 0
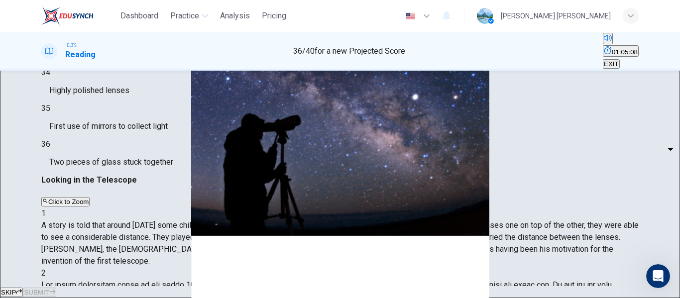
scroll to position [346, 0]
click at [124, 184] on body "Dashboard Practice Analysis Pricing English en ​ mariyam nadiya IELTS Reading 3…" at bounding box center [340, 149] width 680 height 298
click at [158, 298] on div at bounding box center [340, 298] width 680 height 0
click at [131, 184] on body "Dashboard Practice Analysis Pricing English en ​ mariyam nadiya IELTS Reading 3…" at bounding box center [340, 149] width 680 height 298
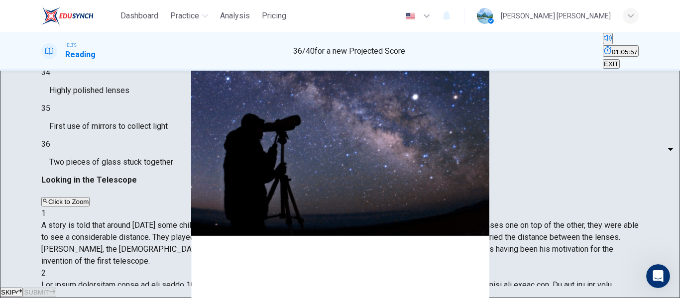
type input "B"
click at [130, 215] on body "Dashboard Practice Analysis Pricing English en ​ mariyam nadiya IELTS Reading 3…" at bounding box center [340, 149] width 680 height 298
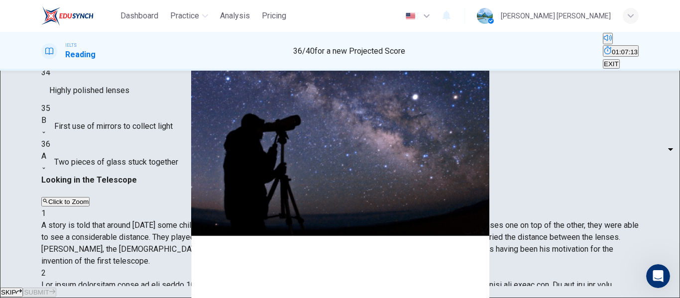
type input "A"
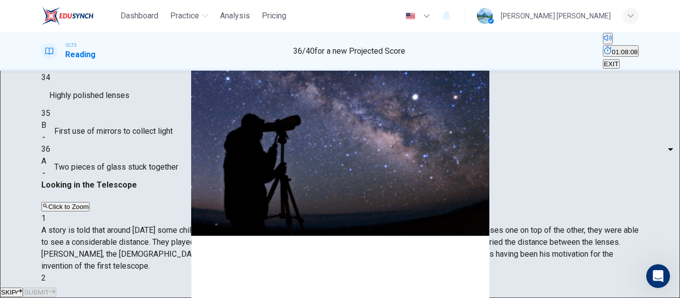
scroll to position [593, 0]
click at [129, 107] on body "Dashboard Practice Analysis Pricing English en ​ mariyam nadiya IELTS Reading 3…" at bounding box center [340, 149] width 680 height 298
click at [272, 298] on div at bounding box center [340, 298] width 680 height 0
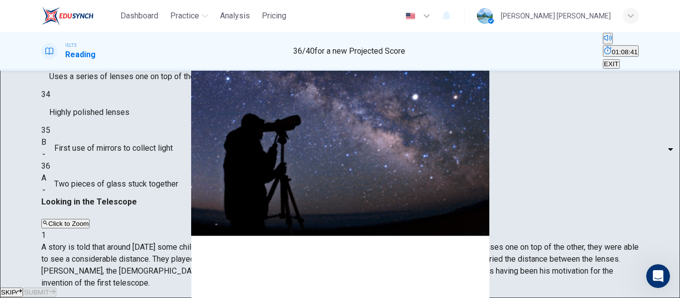
scroll to position [172, 0]
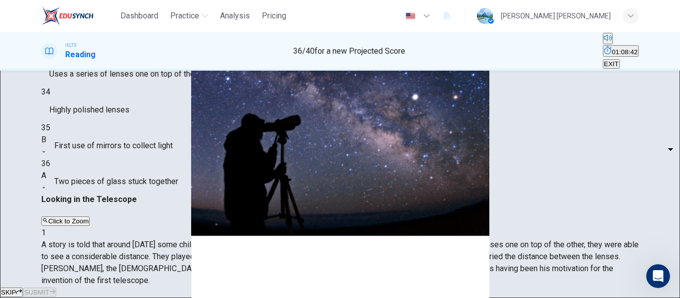
click at [125, 125] on body "Dashboard Practice Analysis Pricing English en ​ mariyam nadiya IELTS Reading 3…" at bounding box center [340, 149] width 680 height 298
type input "B"
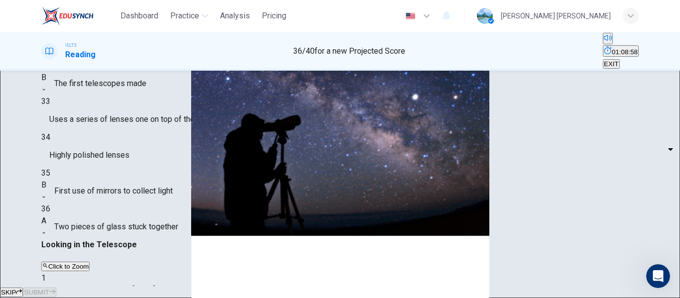
scroll to position [119, 0]
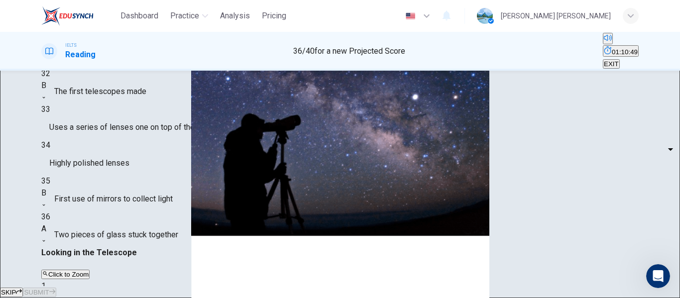
click at [126, 200] on body "Dashboard Practice Analysis Pricing English en ​ mariyam nadiya IELTS Reading 3…" at bounding box center [340, 149] width 680 height 298
type input "B"
click at [126, 226] on body "Dashboard Practice Analysis Pricing English en ​ mariyam nadiya IELTS Reading 3…" at bounding box center [340, 149] width 680 height 298
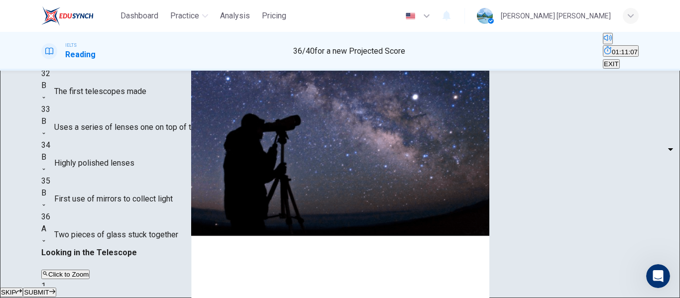
click at [128, 228] on body "Dashboard Practice Analysis Pricing English en ​ mariyam nadiya IELTS Reading 3…" at bounding box center [340, 149] width 680 height 298
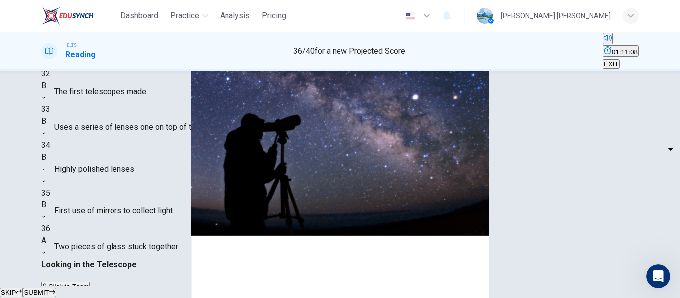
type input "C"
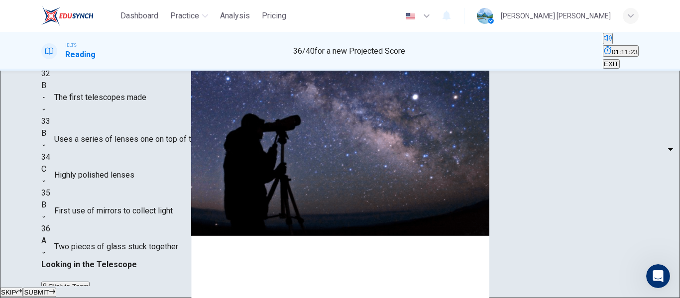
click at [129, 176] on body "Dashboard Practice Analysis Pricing English en ​ mariyam nadiya IELTS Reading 3…" at bounding box center [340, 149] width 680 height 298
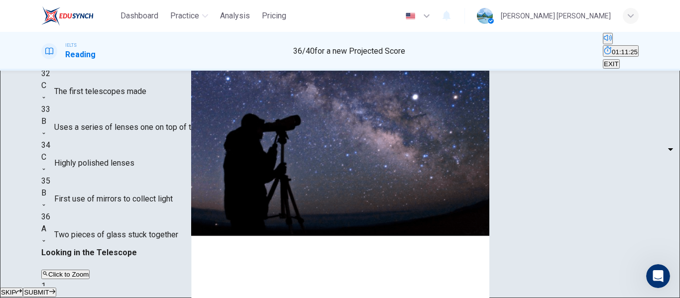
type input "C"
click at [130, 201] on body "Dashboard Practice Analysis Pricing English en ​ mariyam nadiya IELTS Reading 3…" at bounding box center [340, 149] width 680 height 298
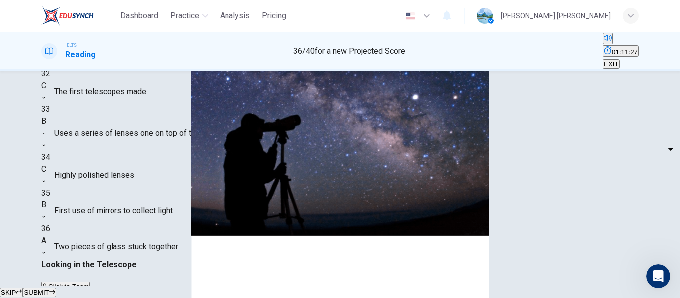
type input "C"
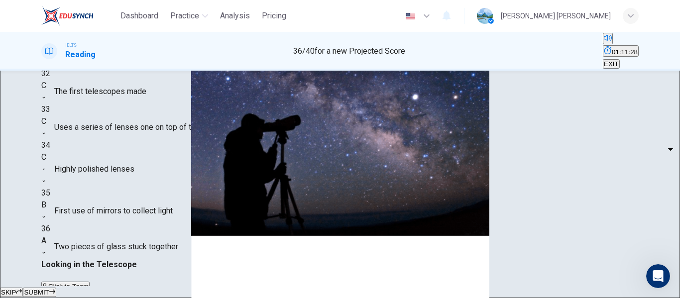
click at [122, 225] on body "Dashboard Practice Analysis Pricing English en ​ mariyam nadiya IELTS Reading 3…" at bounding box center [340, 149] width 680 height 298
type input "B"
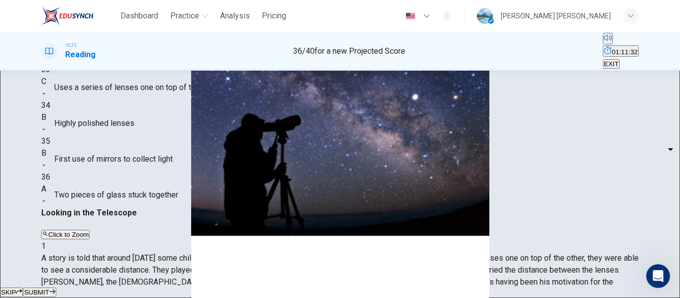
scroll to position [191, 0]
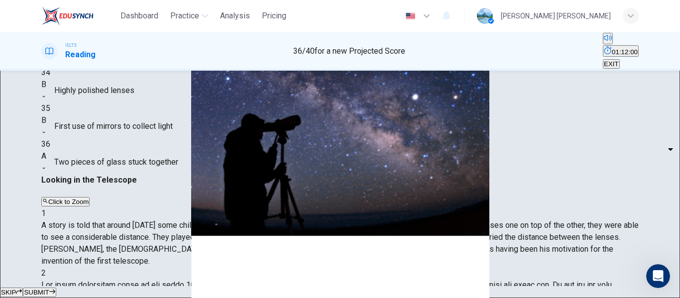
click at [49, 289] on span "SUBMIT" at bounding box center [36, 292] width 25 height 7
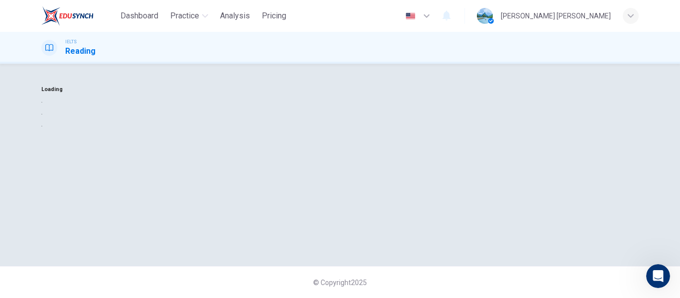
scroll to position [0, 0]
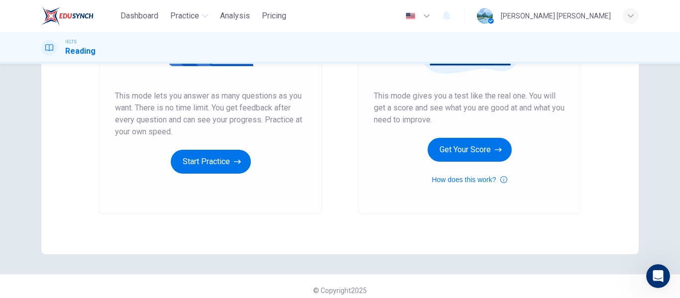
scroll to position [183, 0]
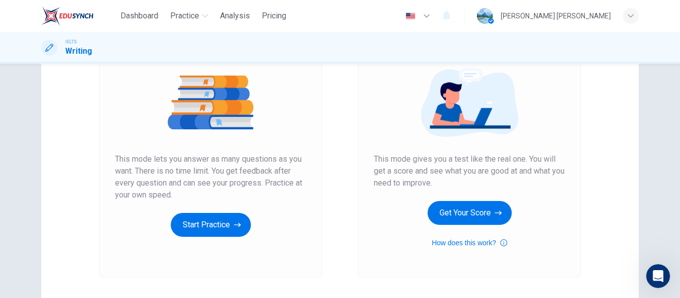
scroll to position [183, 0]
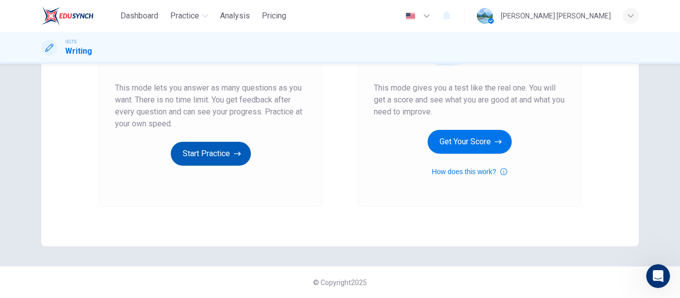
click at [205, 158] on button "Start Practice" at bounding box center [211, 154] width 80 height 24
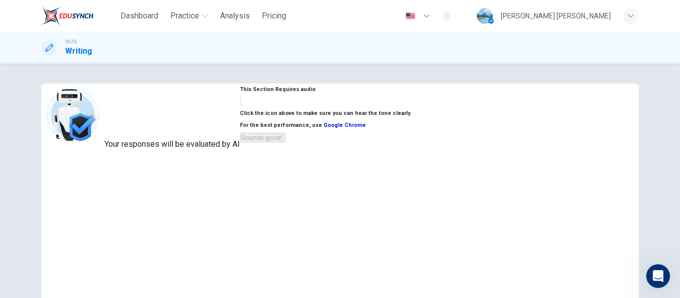
click at [241, 104] on icon "button" at bounding box center [241, 104] width 0 height 0
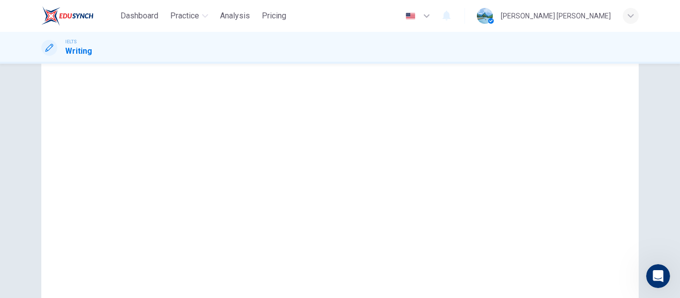
scroll to position [99, 0]
click at [285, 43] on button "Sounds good!" at bounding box center [262, 38] width 45 height 9
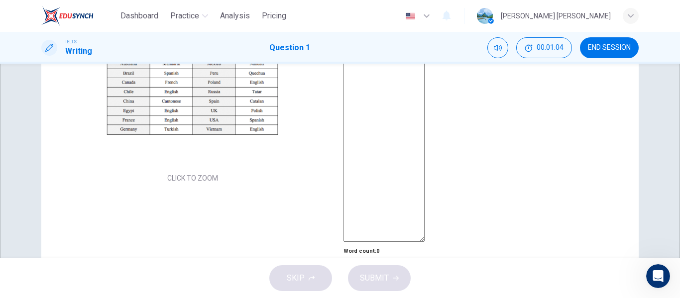
scroll to position [170, 0]
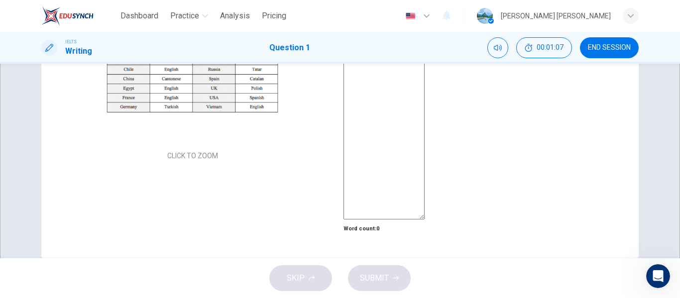
click at [297, 159] on button "Click to Zoom" at bounding box center [340, 149] width 87 height 24
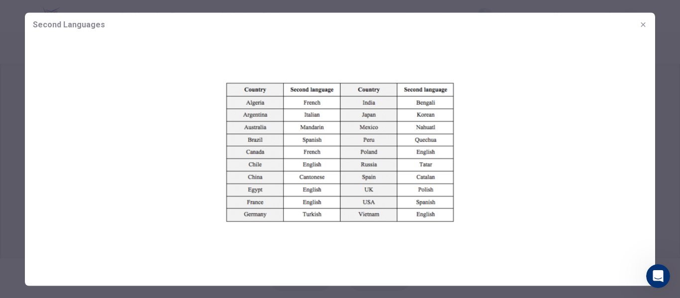
click at [646, 30] on button "button" at bounding box center [644, 24] width 16 height 16
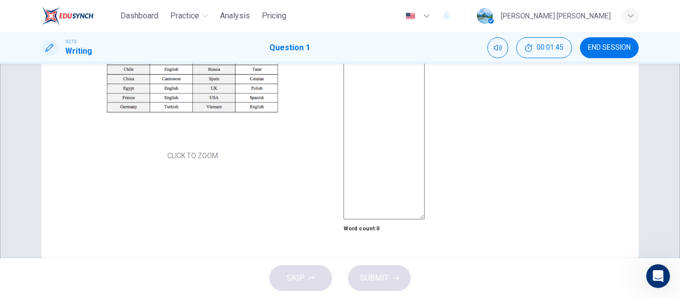
click at [425, 126] on textarea at bounding box center [384, 72] width 81 height 294
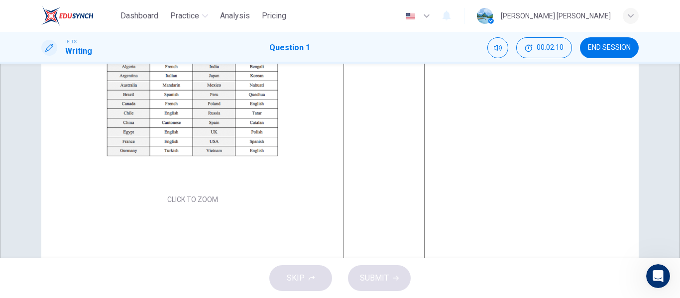
scroll to position [210, 0]
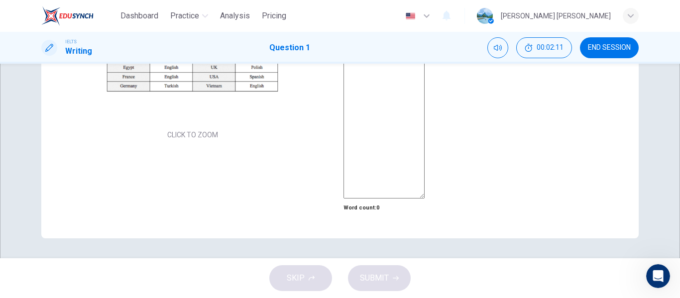
click at [190, 210] on div "Click to Zoom" at bounding box center [340, 149] width 680 height 298
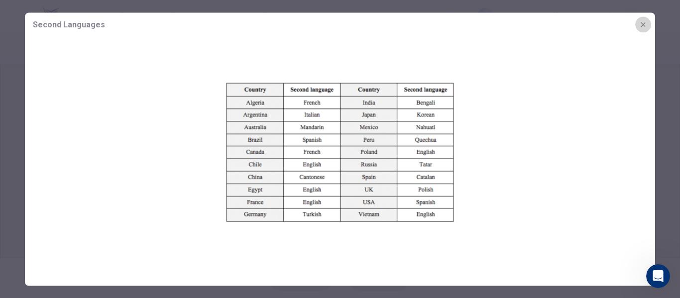
click at [642, 26] on icon "button" at bounding box center [644, 24] width 8 height 8
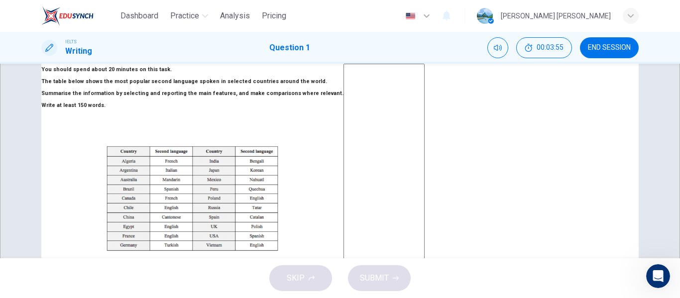
scroll to position [13, 0]
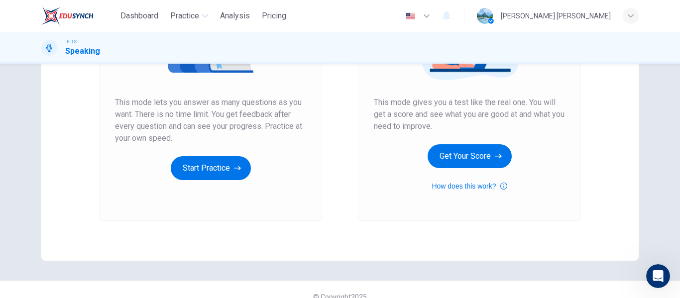
scroll to position [183, 0]
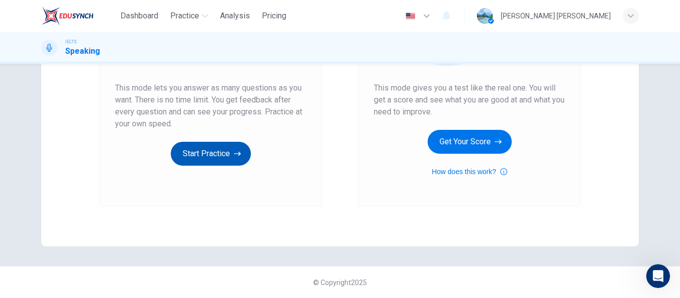
click at [210, 161] on button "Start Practice" at bounding box center [211, 154] width 80 height 24
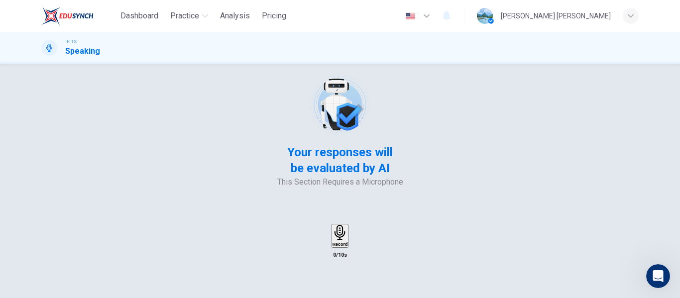
scroll to position [0, 0]
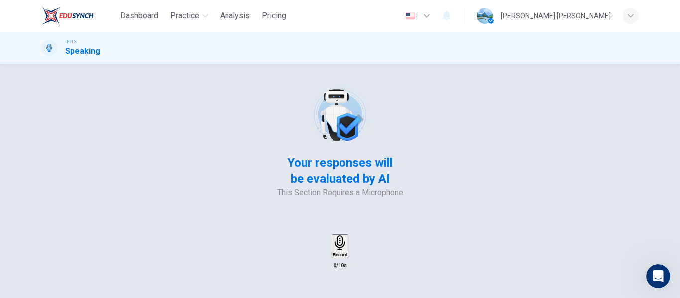
click at [348, 253] on h6 "Record" at bounding box center [340, 255] width 15 height 5
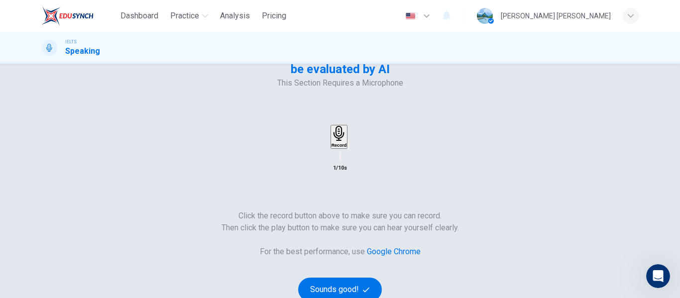
scroll to position [115, 0]
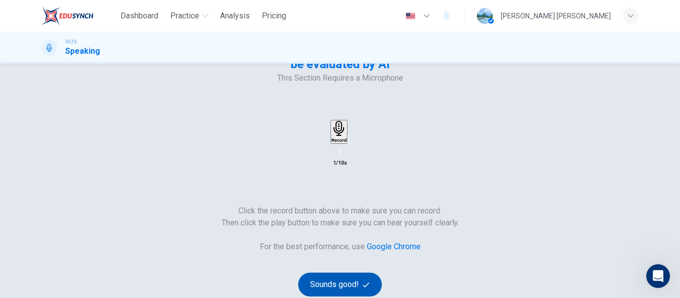
click at [382, 273] on button "Sounds good!" at bounding box center [340, 285] width 84 height 24
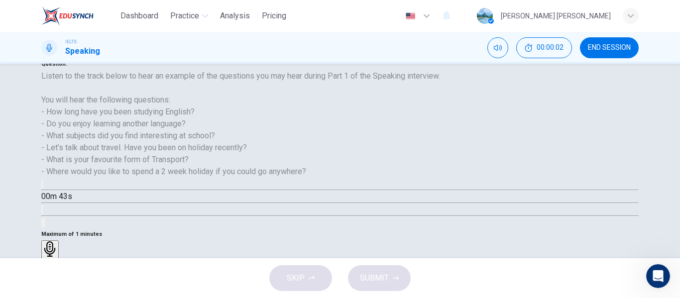
click at [58, 259] on h6 "Record" at bounding box center [49, 261] width 15 height 5
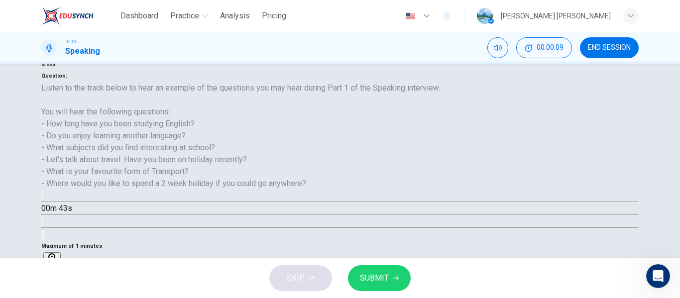
click at [60, 254] on icon "button" at bounding box center [51, 261] width 15 height 15
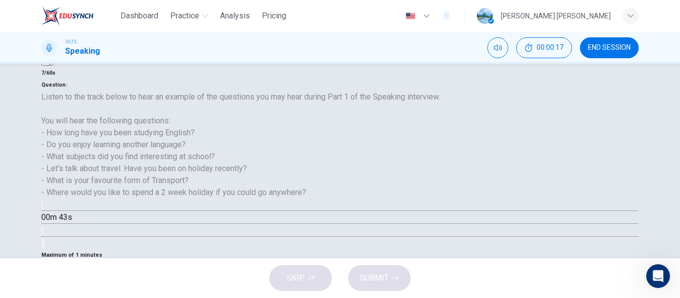
scroll to position [144, 0]
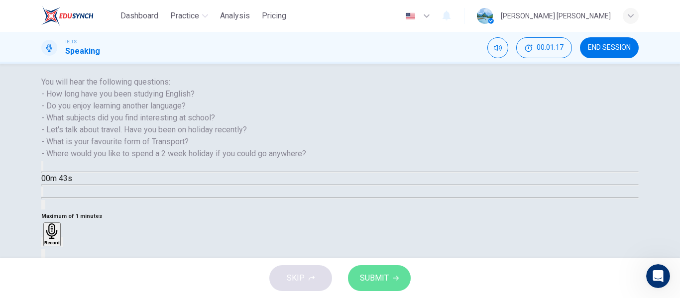
click at [406, 284] on button "SUBMIT" at bounding box center [379, 278] width 63 height 26
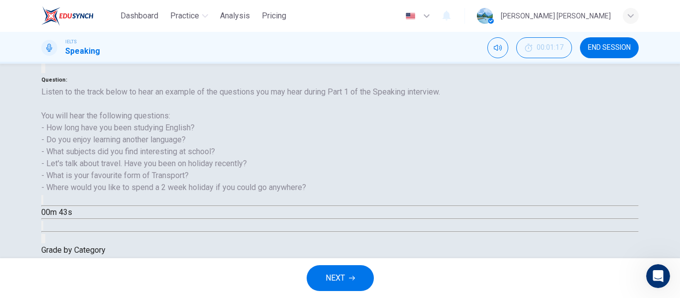
scroll to position [191, 0]
type input "9"
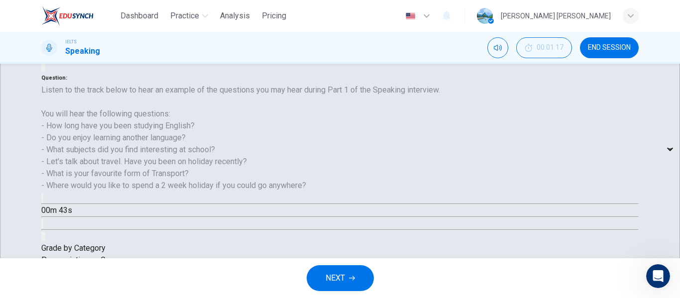
type input "73"
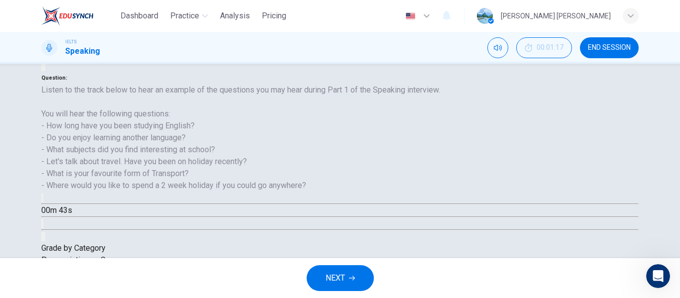
type input "89"
type input "90"
type input "91"
type input "92"
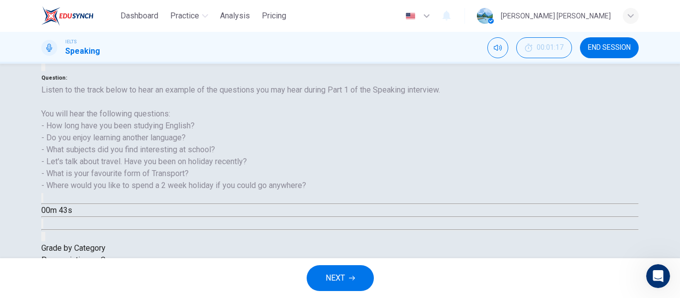
type input "91"
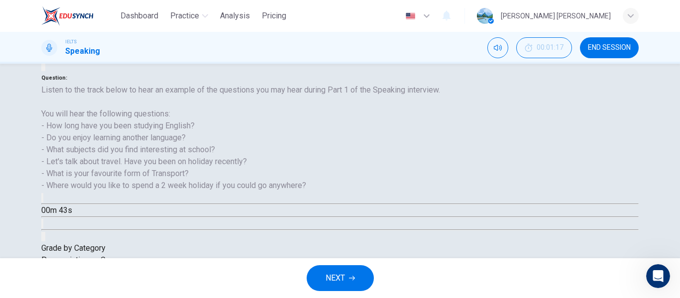
type input "10"
click at [43, 193] on button "button" at bounding box center [42, 197] width 2 height 9
type input "0"
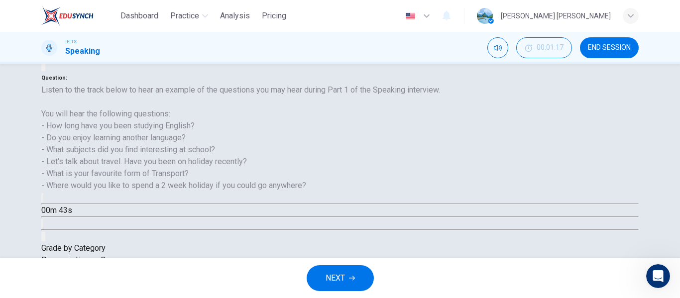
type input "10"
type input "0"
type input "12"
click at [53, 202] on icon "button" at bounding box center [48, 206] width 8 height 9
type input "2"
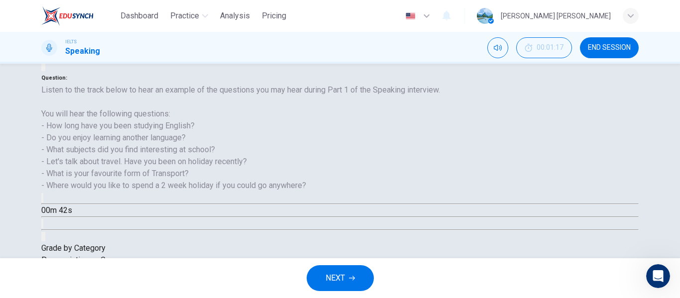
type input "22"
type input "2"
type input "23"
click at [347, 281] on button "NEXT" at bounding box center [340, 278] width 67 height 26
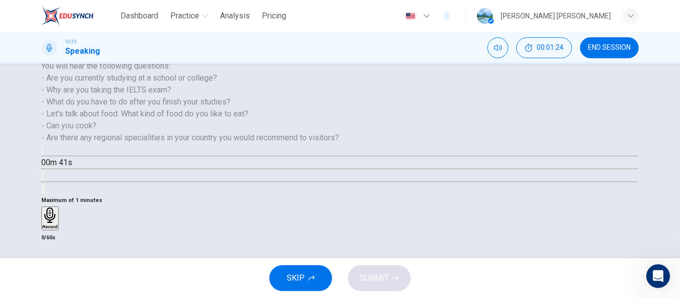
scroll to position [181, 0]
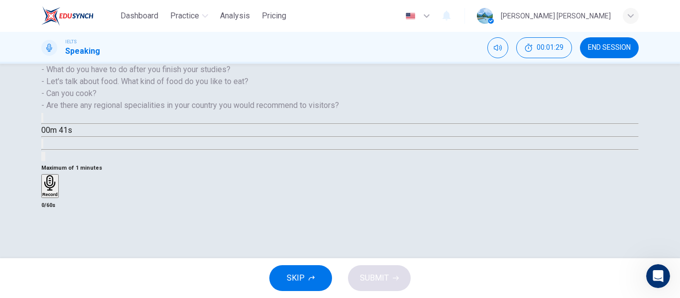
click at [58, 192] on h6 "Record" at bounding box center [49, 194] width 15 height 5
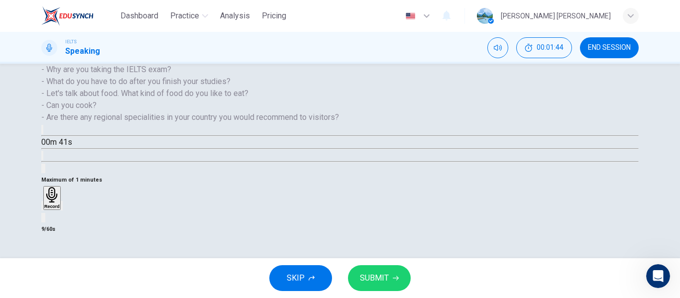
click at [62, 202] on div "button" at bounding box center [62, 205] width 0 height 7
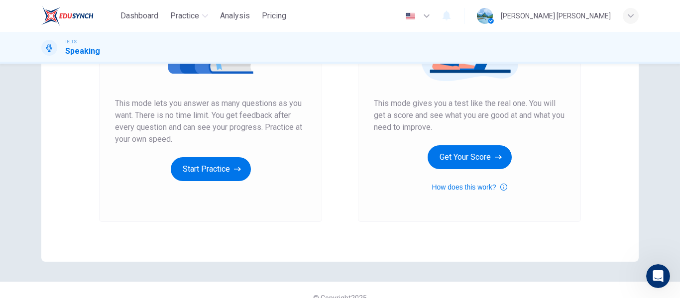
scroll to position [183, 0]
